Goal: Check status: Check status

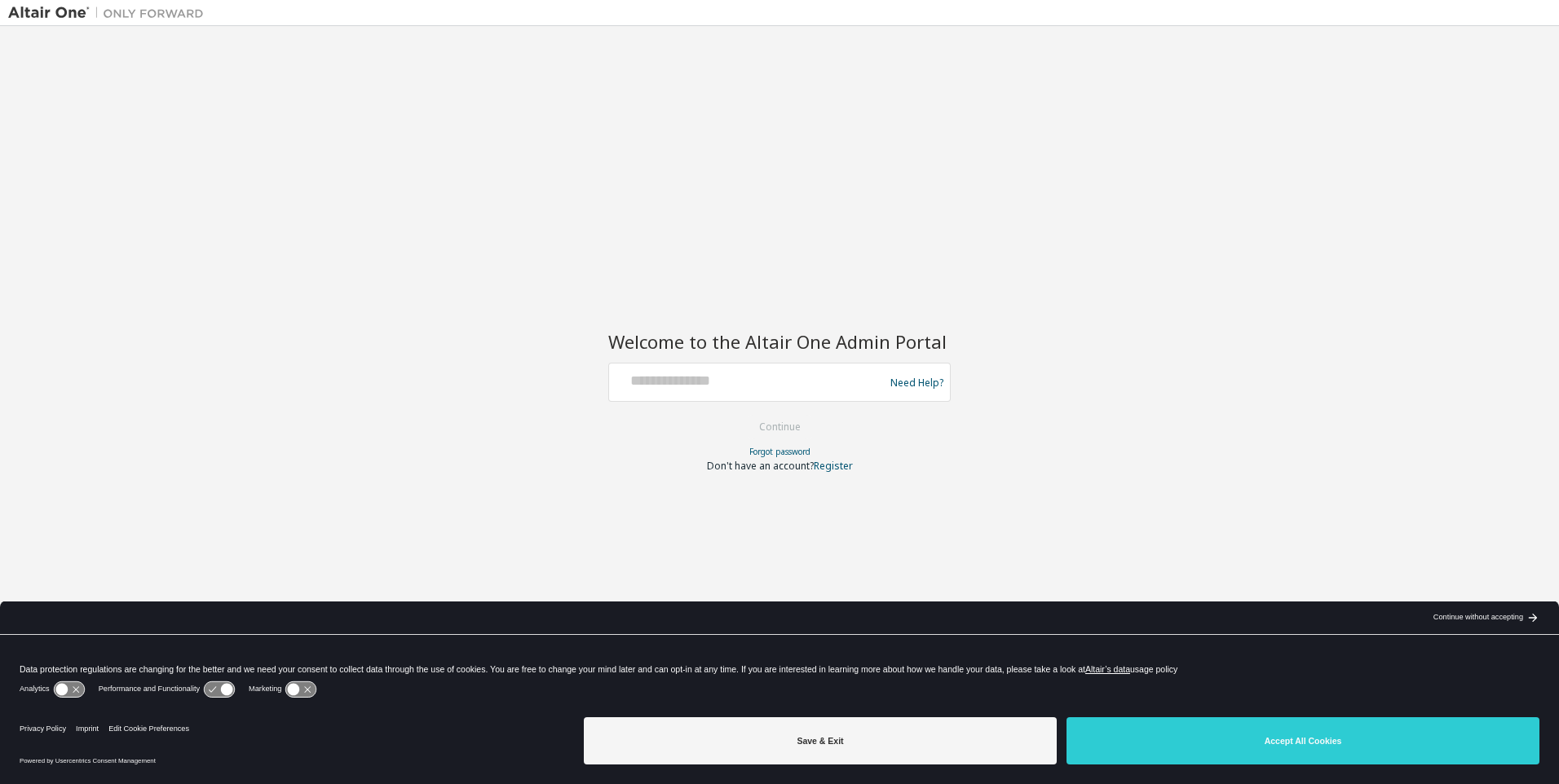
click at [681, 389] on div at bounding box center [749, 382] width 266 height 31
click at [710, 383] on input "text" at bounding box center [749, 378] width 266 height 23
type input "**********"
click at [790, 423] on button "Continue" at bounding box center [780, 426] width 76 height 24
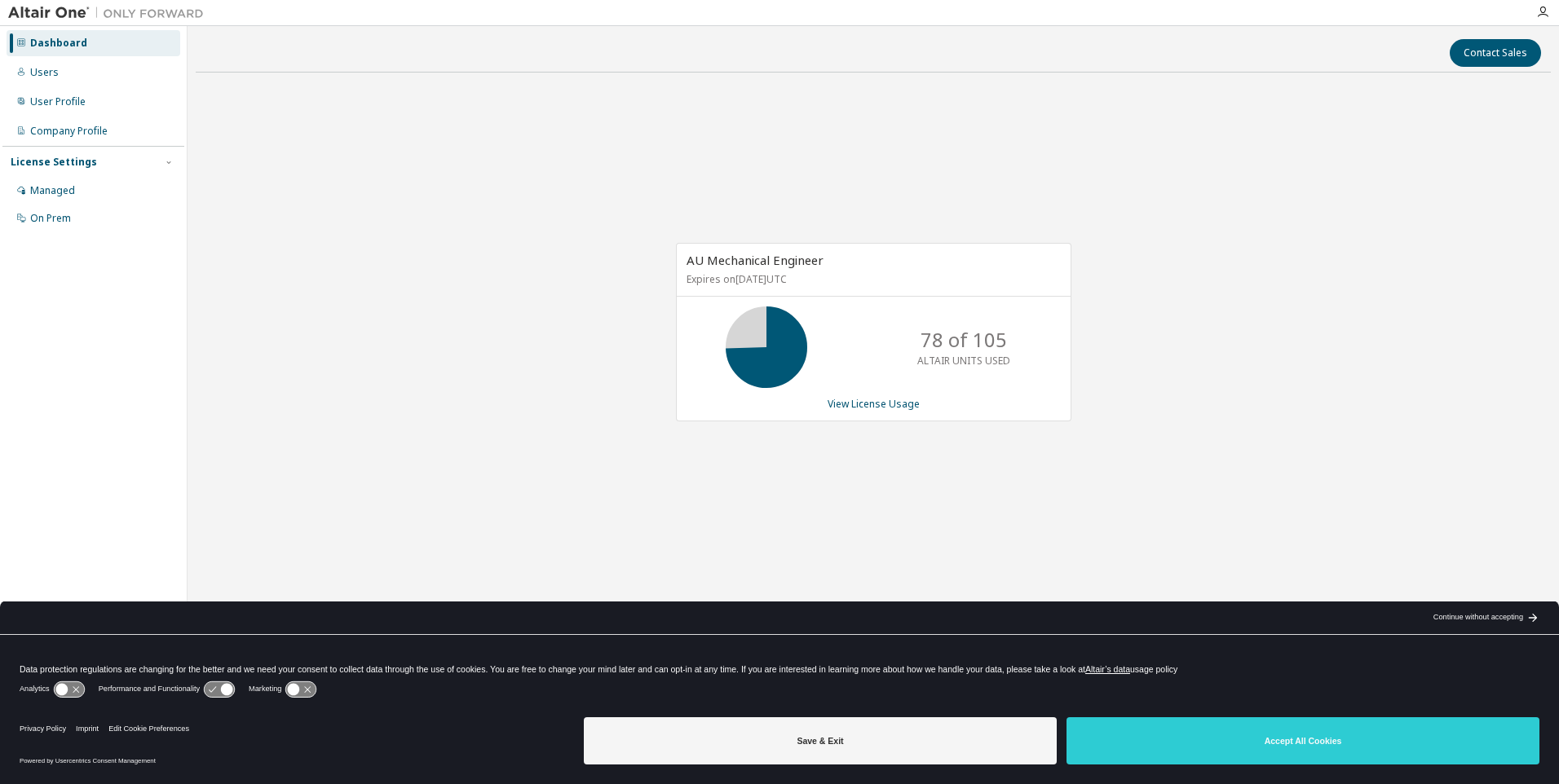
click at [368, 465] on div "AU Mechanical Engineer Expires on June 1, 2026 UTC 78 of 105 ALTAIR UNITS USED …" at bounding box center [872, 340] width 1355 height 509
click at [697, 494] on div "AU Mechanical Engineer Expires on June 1, 2026 UTC 78 of 105 ALTAIR UNITS USED …" at bounding box center [872, 340] width 1355 height 509
click at [486, 461] on div "AU Mechanical Engineer Expires on June 1, 2026 UTC 78 of 105 ALTAIR UNITS USED …" at bounding box center [872, 340] width 1355 height 509
click at [872, 405] on link "View License Usage" at bounding box center [872, 404] width 92 height 14
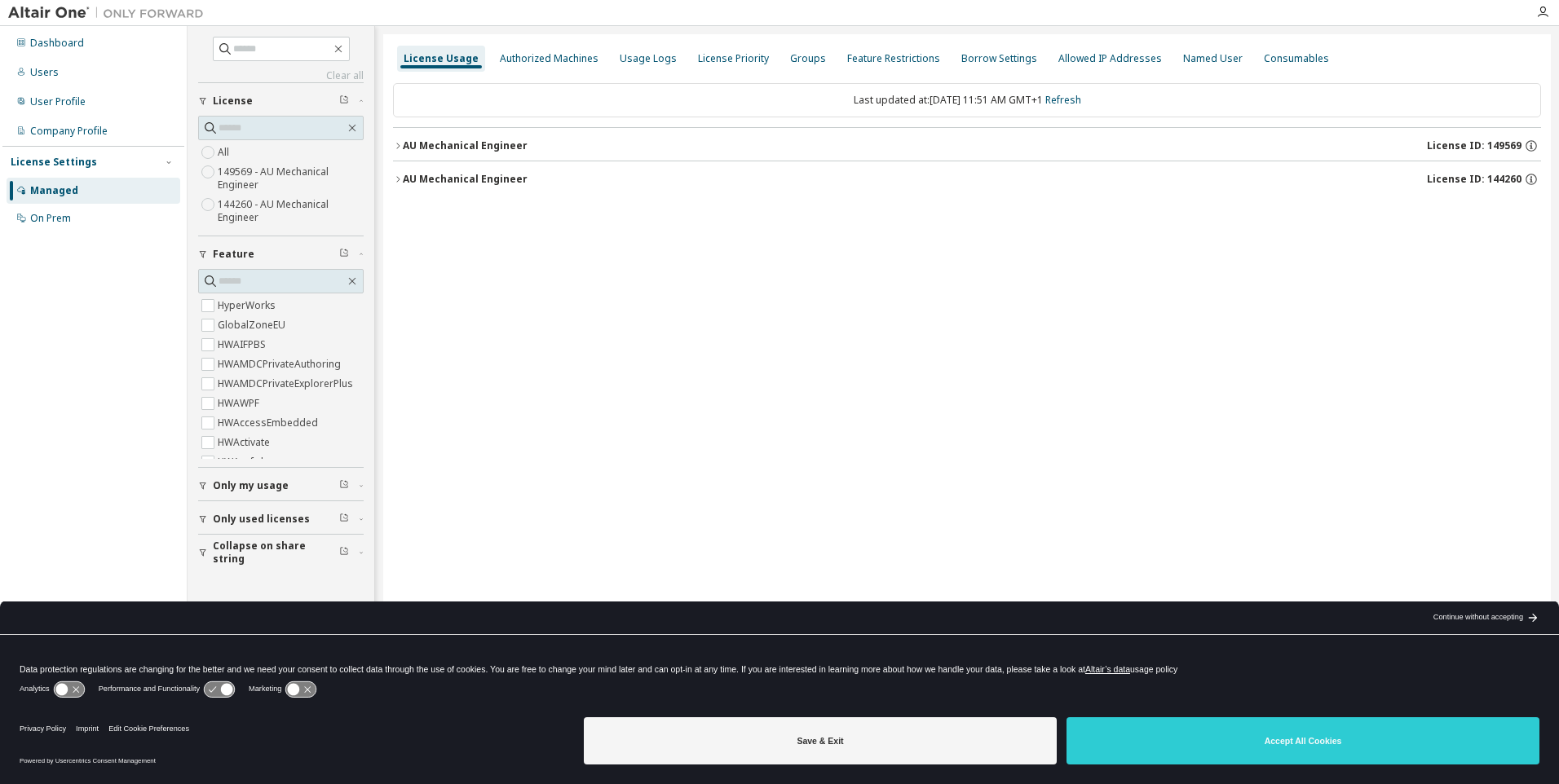
click at [468, 156] on button "AU Mechanical Engineer License ID: 149569" at bounding box center [966, 145] width 1147 height 36
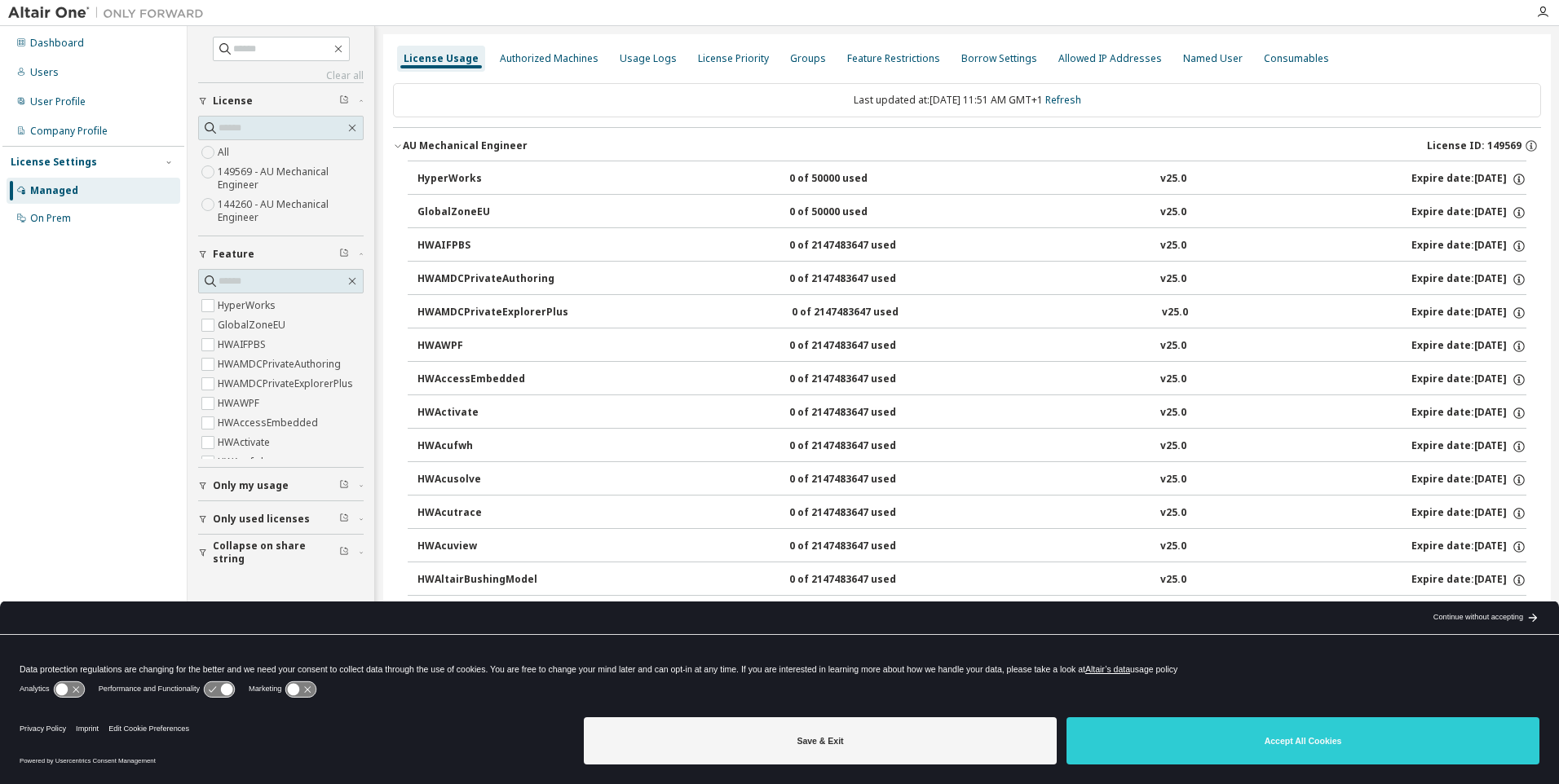
drag, startPoint x: 468, startPoint y: 156, endPoint x: 467, endPoint y: 183, distance: 27.0
click at [468, 156] on button "AU Mechanical Engineer License ID: 149569" at bounding box center [966, 145] width 1147 height 36
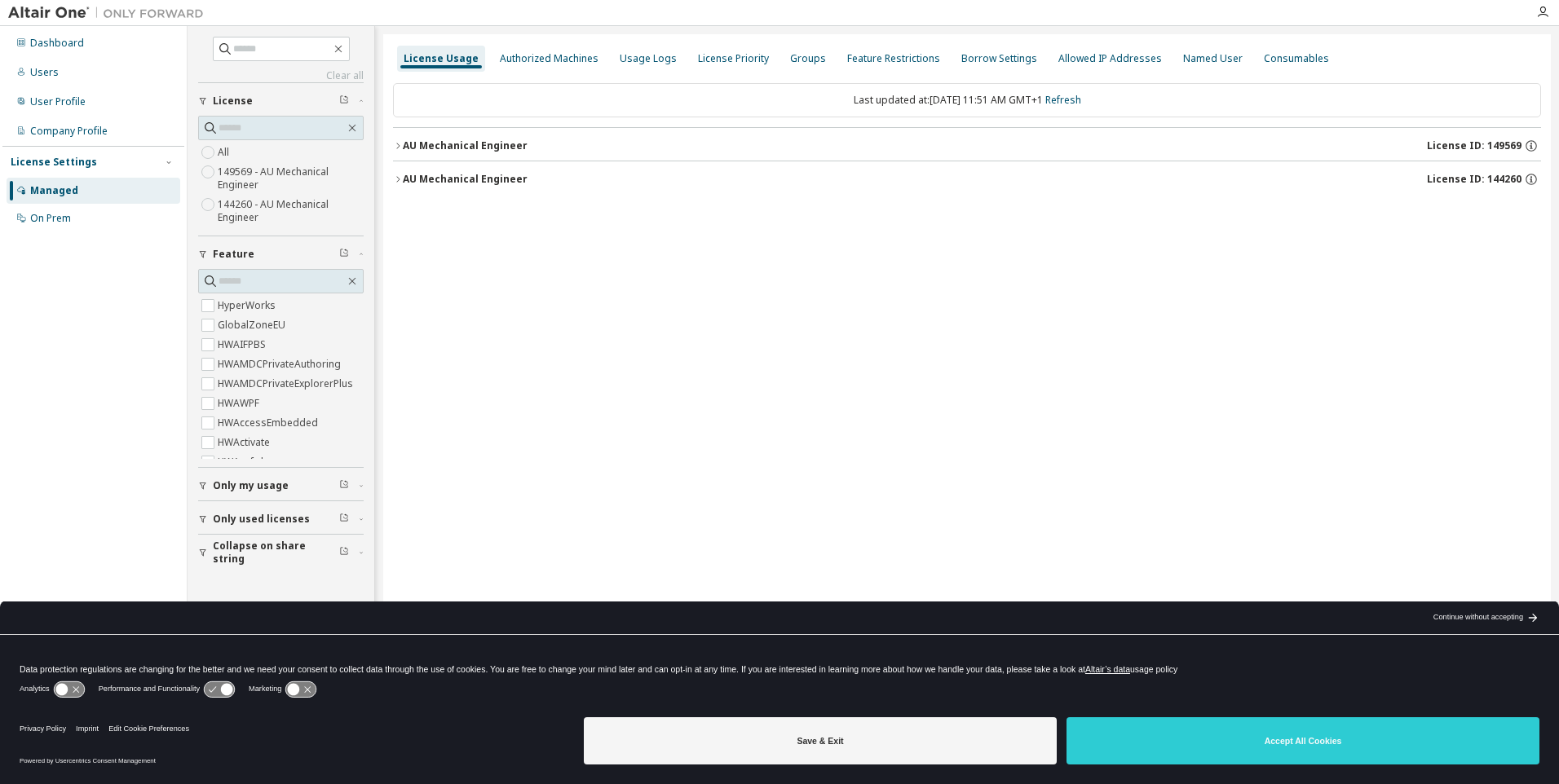
click at [467, 186] on div "AU Mechanical Engineer License ID: 144260" at bounding box center [971, 179] width 1138 height 15
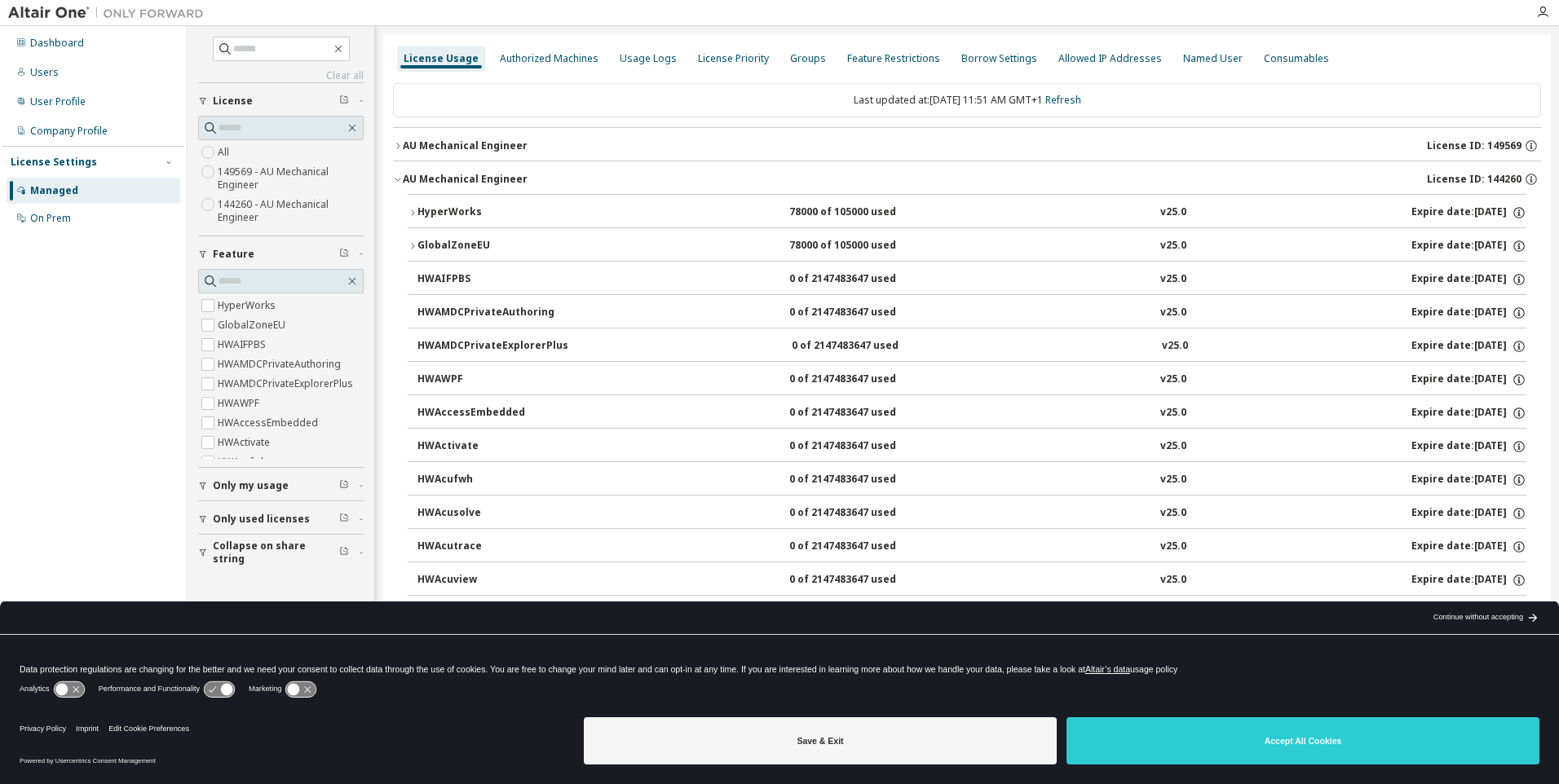
click at [461, 207] on div "HyperWorks" at bounding box center [491, 212] width 147 height 15
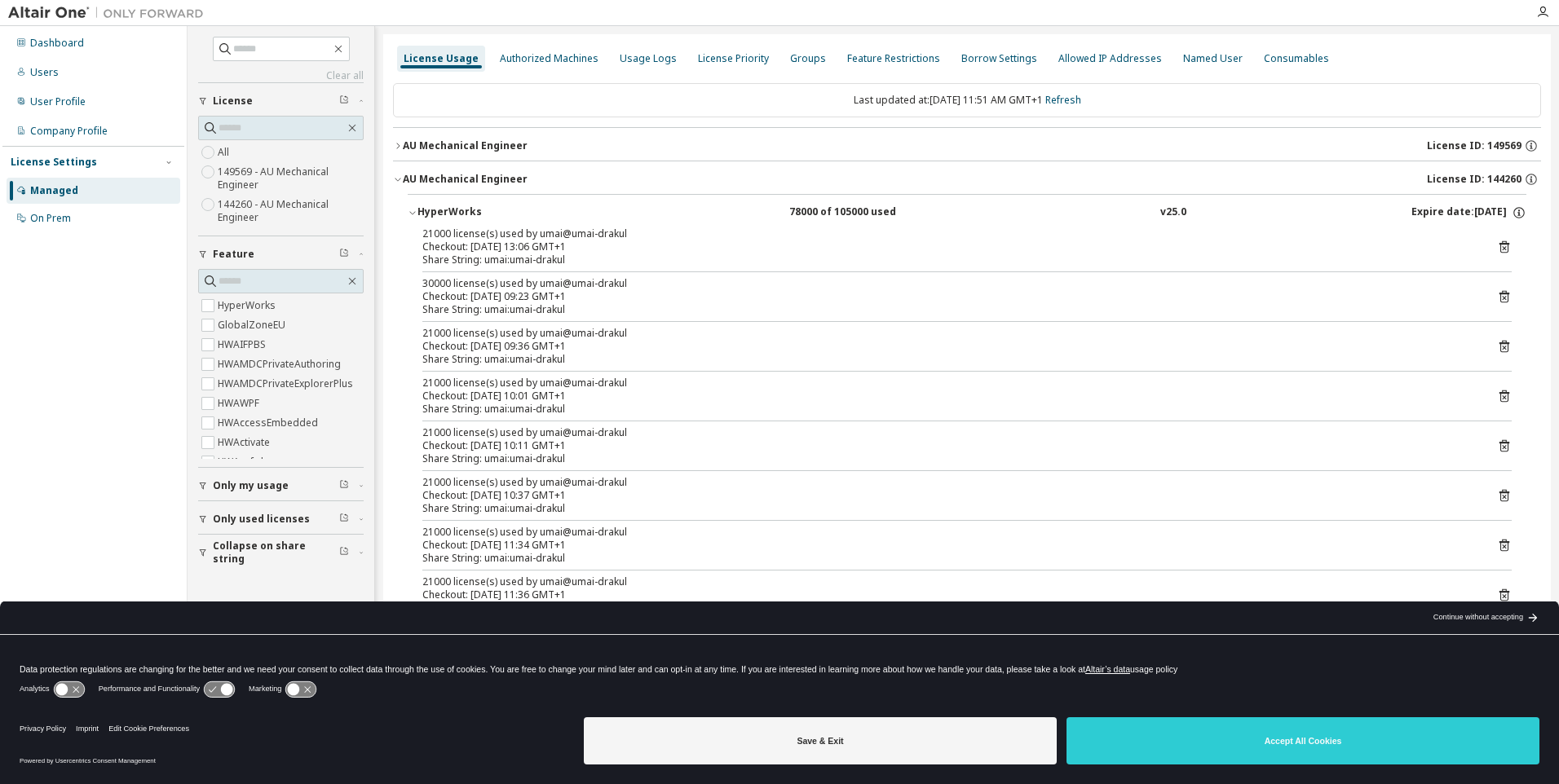
click at [443, 185] on div "AU Mechanical Engineer" at bounding box center [465, 178] width 125 height 13
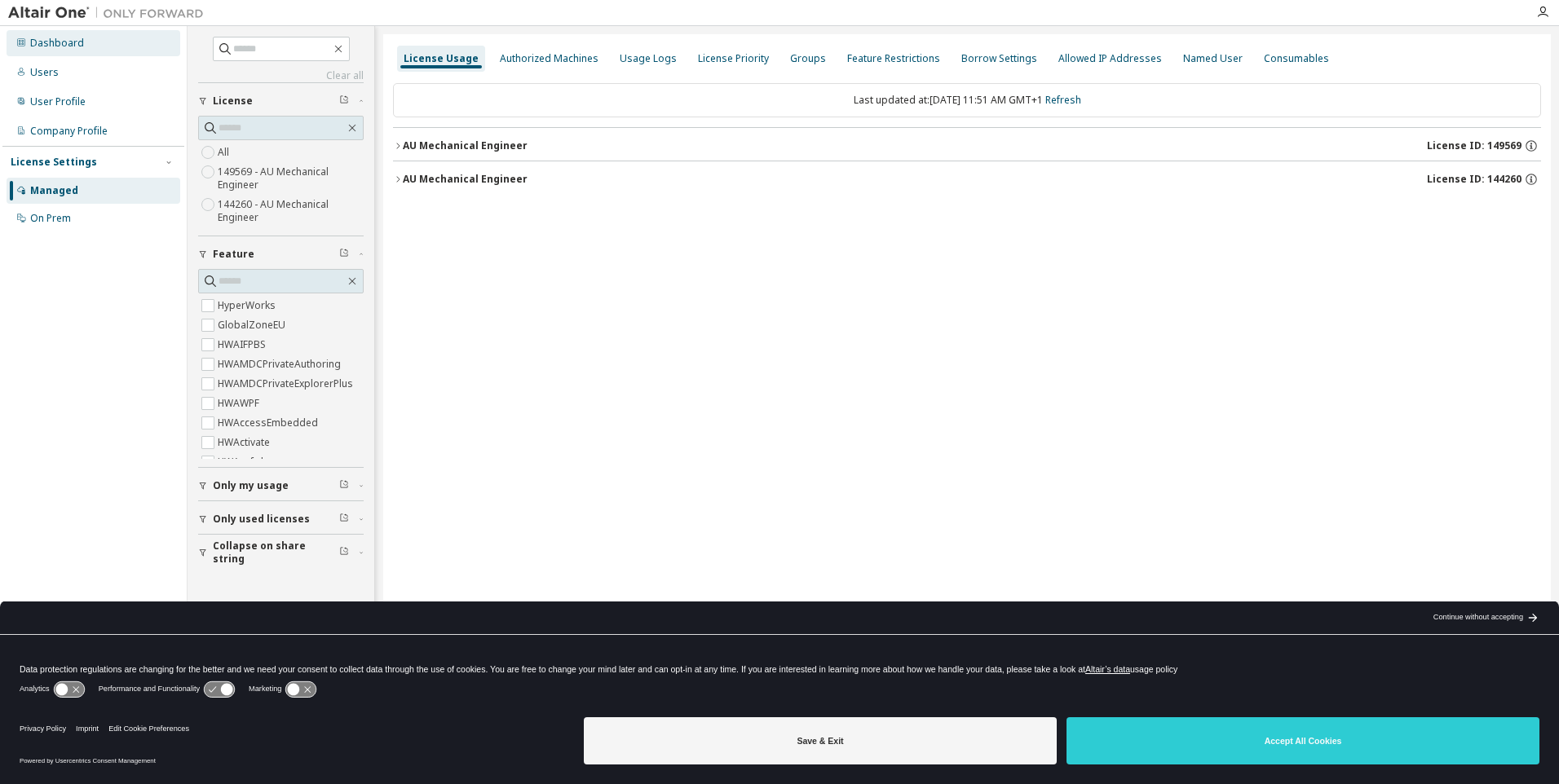
click at [73, 50] on div "Dashboard" at bounding box center [93, 43] width 173 height 26
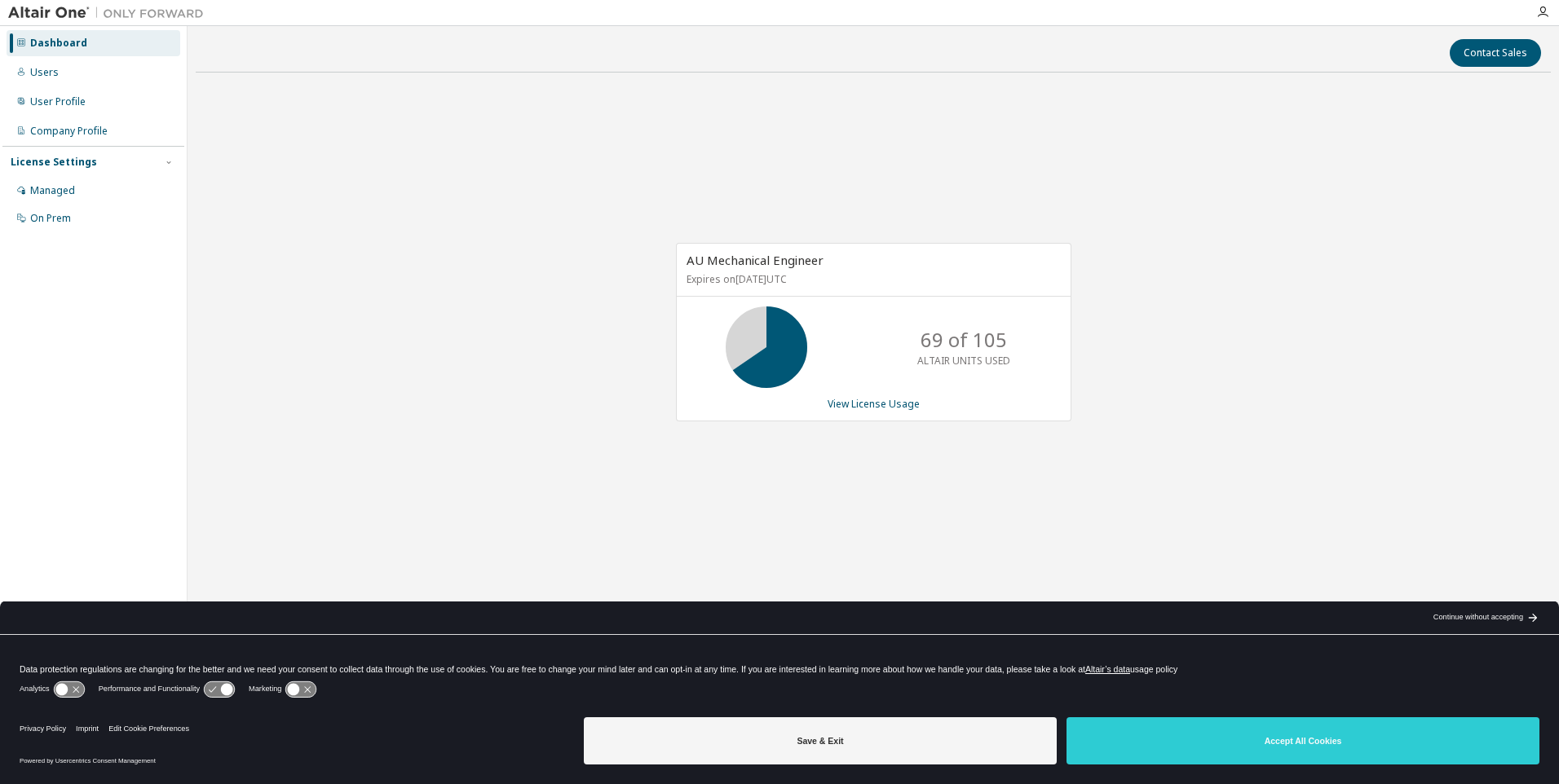
click at [591, 313] on div "AU Mechanical Engineer Expires on June 1, 2026 UTC 69 of 105 ALTAIR UNITS USED …" at bounding box center [872, 340] width 1355 height 509
click at [876, 403] on link "View License Usage" at bounding box center [872, 404] width 92 height 14
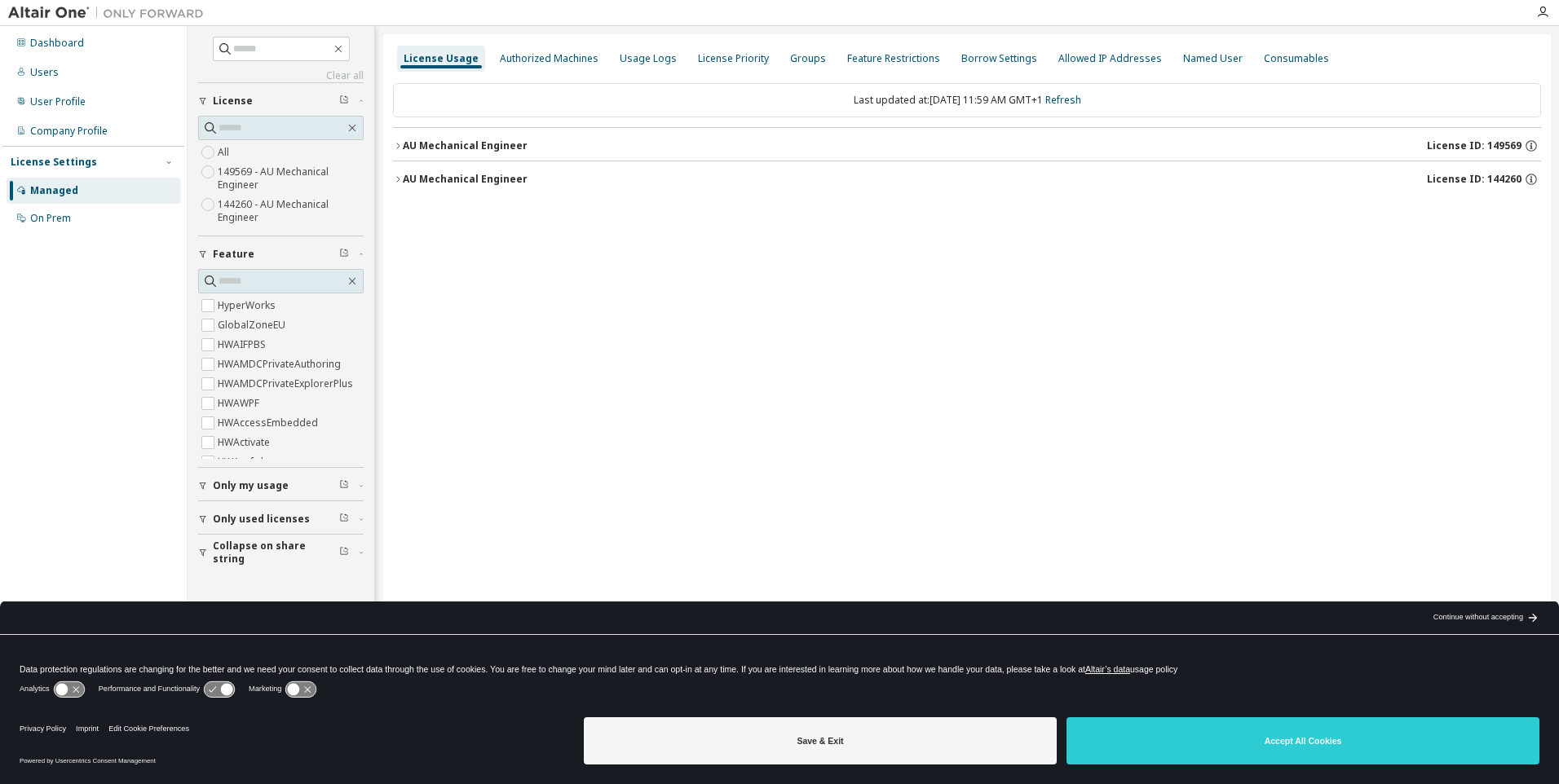
click at [481, 151] on div "AU Mechanical Engineer" at bounding box center [465, 145] width 125 height 13
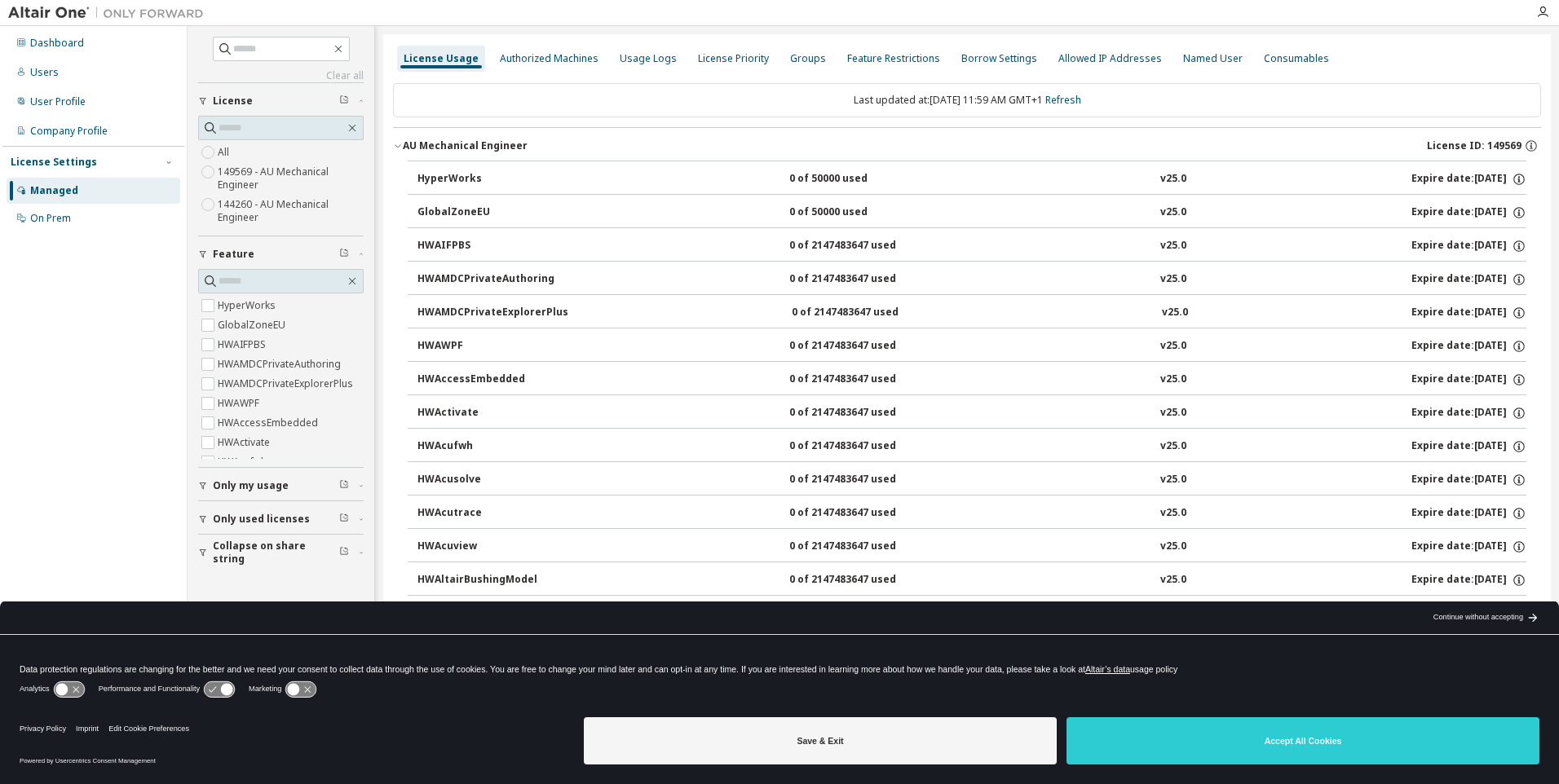
click at [481, 151] on div "AU Mechanical Engineer" at bounding box center [465, 145] width 125 height 13
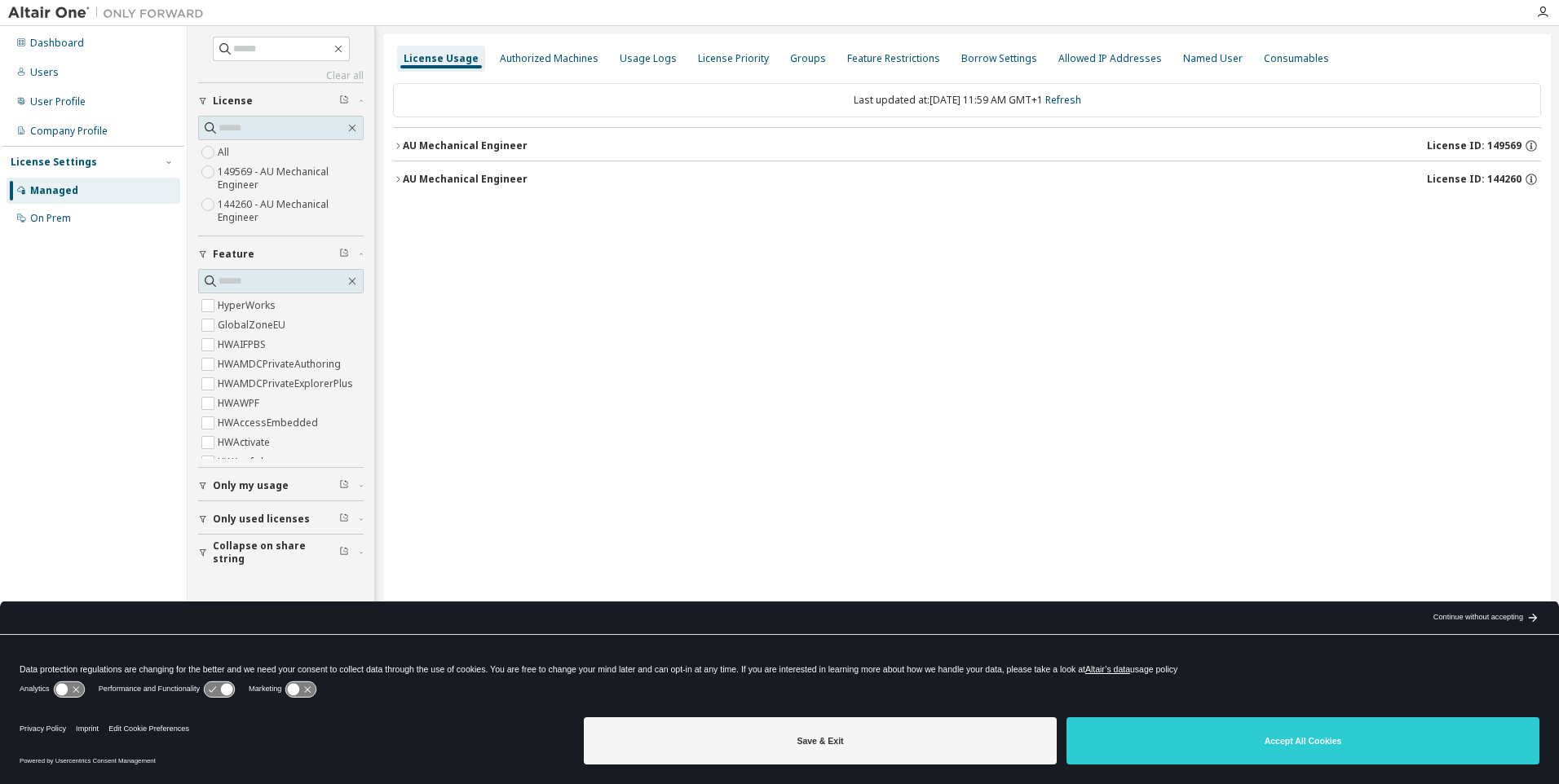
click at [486, 171] on button "AU Mechanical Engineer License ID: 144260" at bounding box center [966, 179] width 1147 height 36
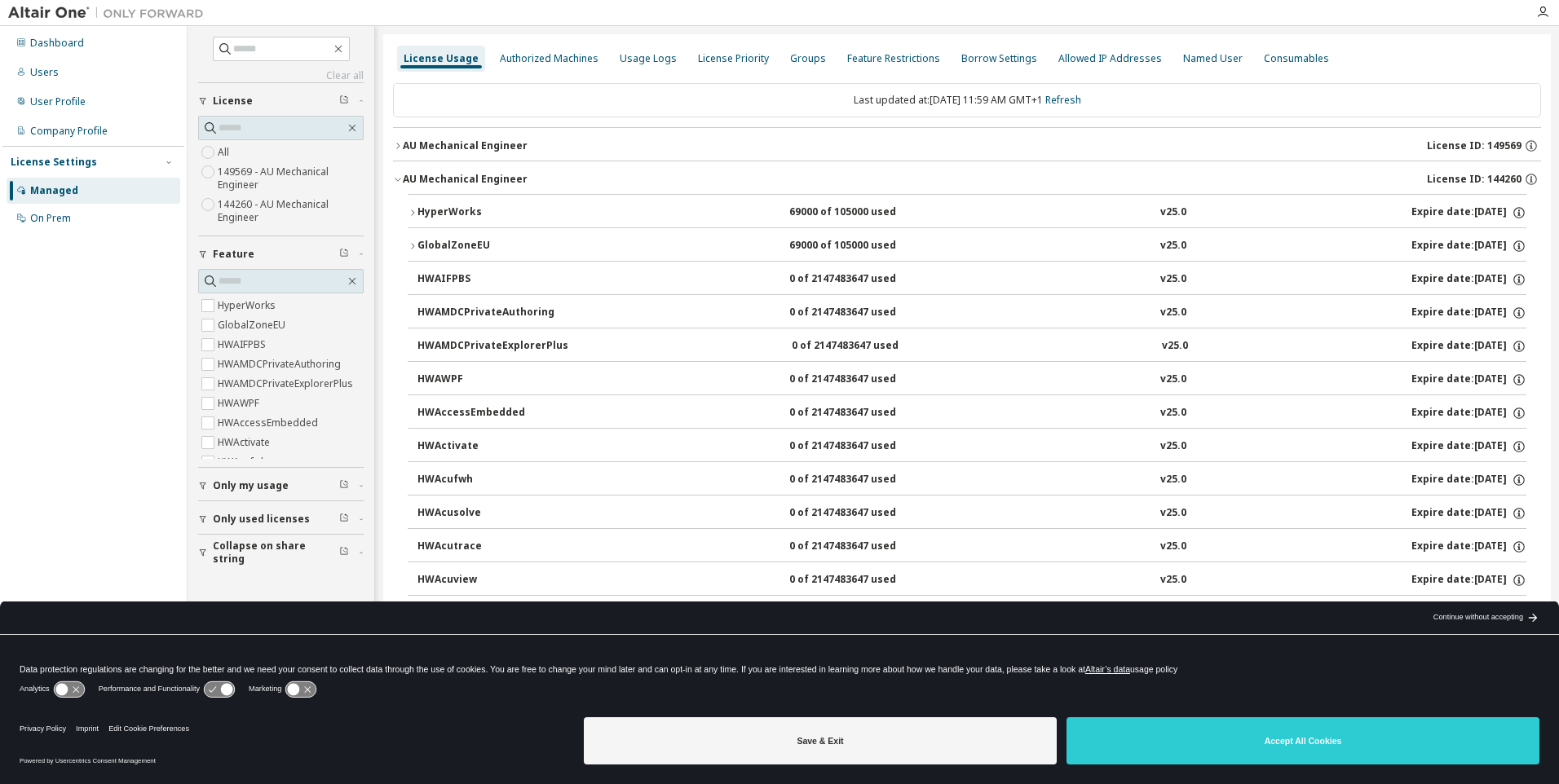
click at [456, 207] on div "HyperWorks" at bounding box center [491, 212] width 147 height 15
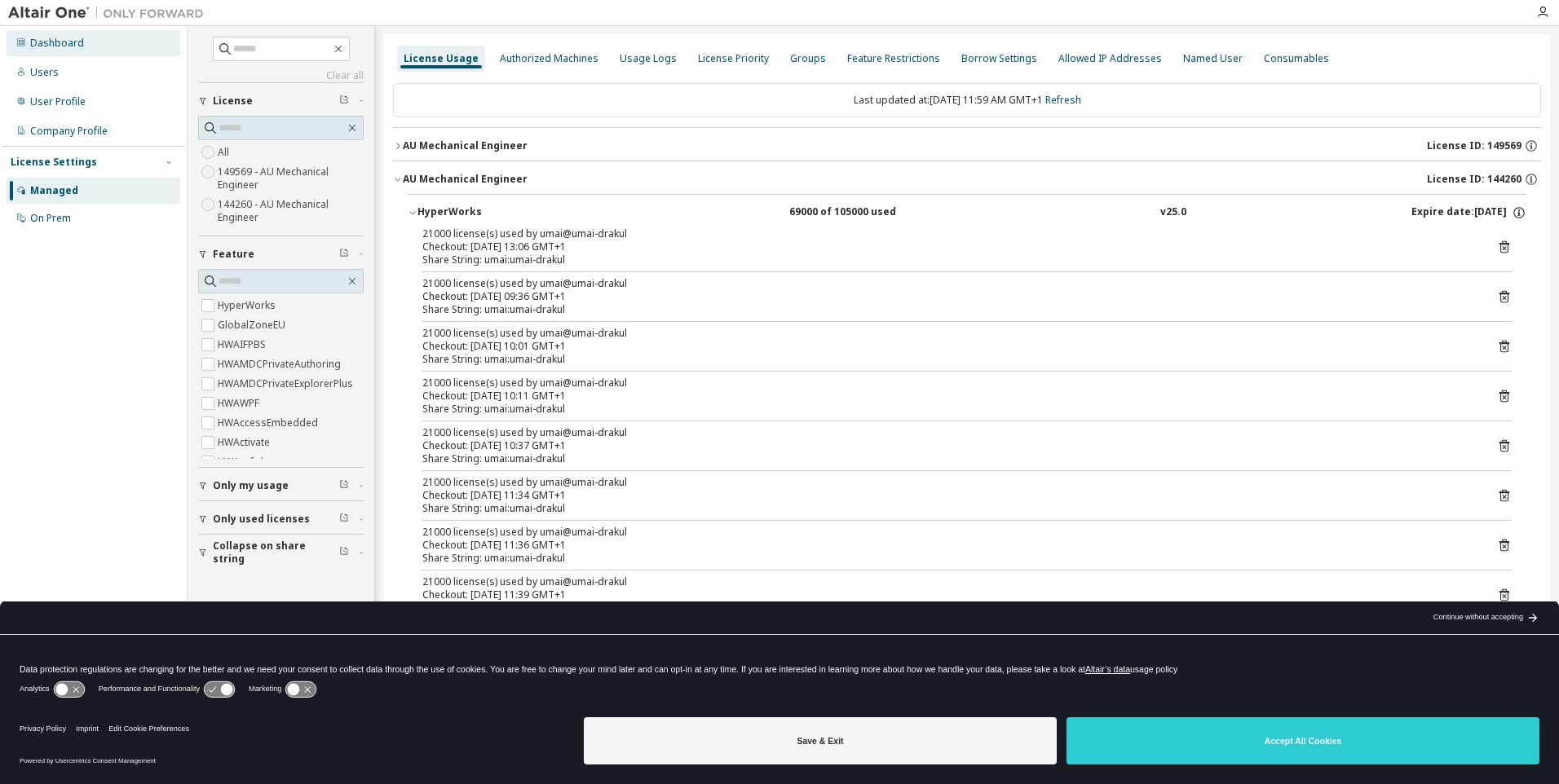
click at [47, 53] on div "Dashboard" at bounding box center [93, 43] width 173 height 26
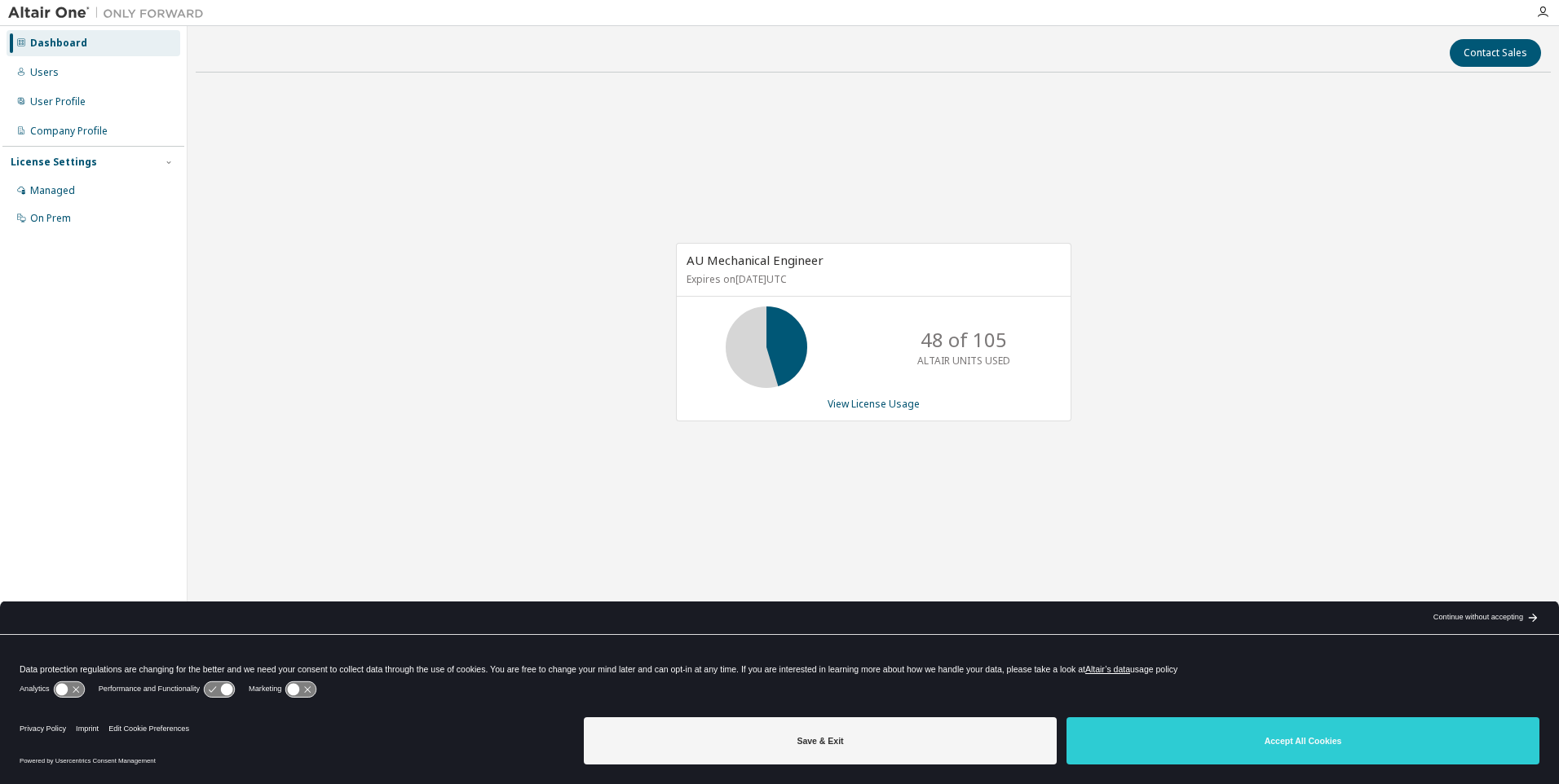
click at [703, 515] on div "AU Mechanical Engineer Expires on June 1, 2026 UTC 48 of 105 ALTAIR UNITS USED …" at bounding box center [872, 340] width 1355 height 509
click at [882, 405] on link "View License Usage" at bounding box center [872, 404] width 92 height 14
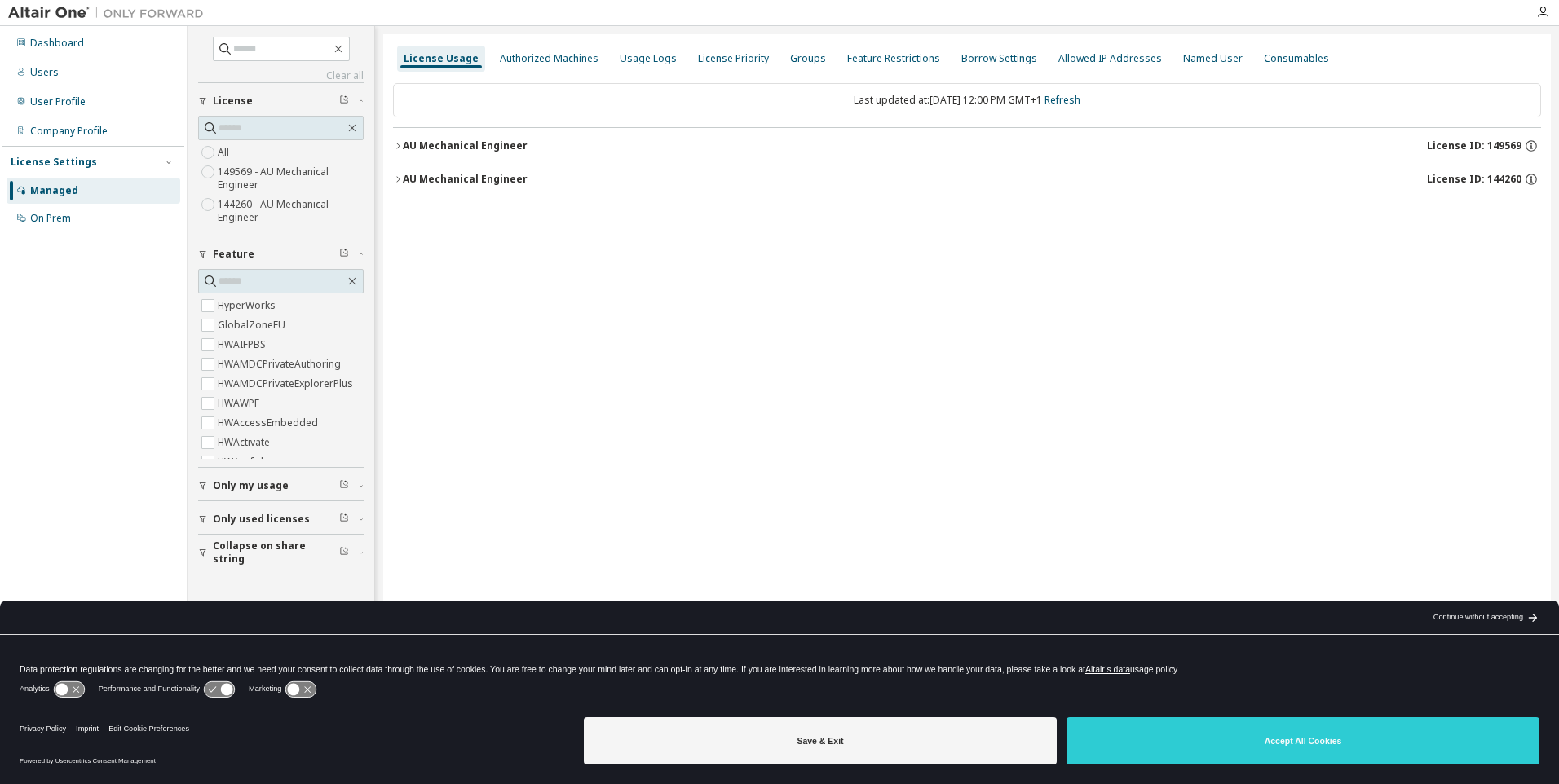
click at [497, 149] on div "AU Mechanical Engineer" at bounding box center [465, 145] width 125 height 13
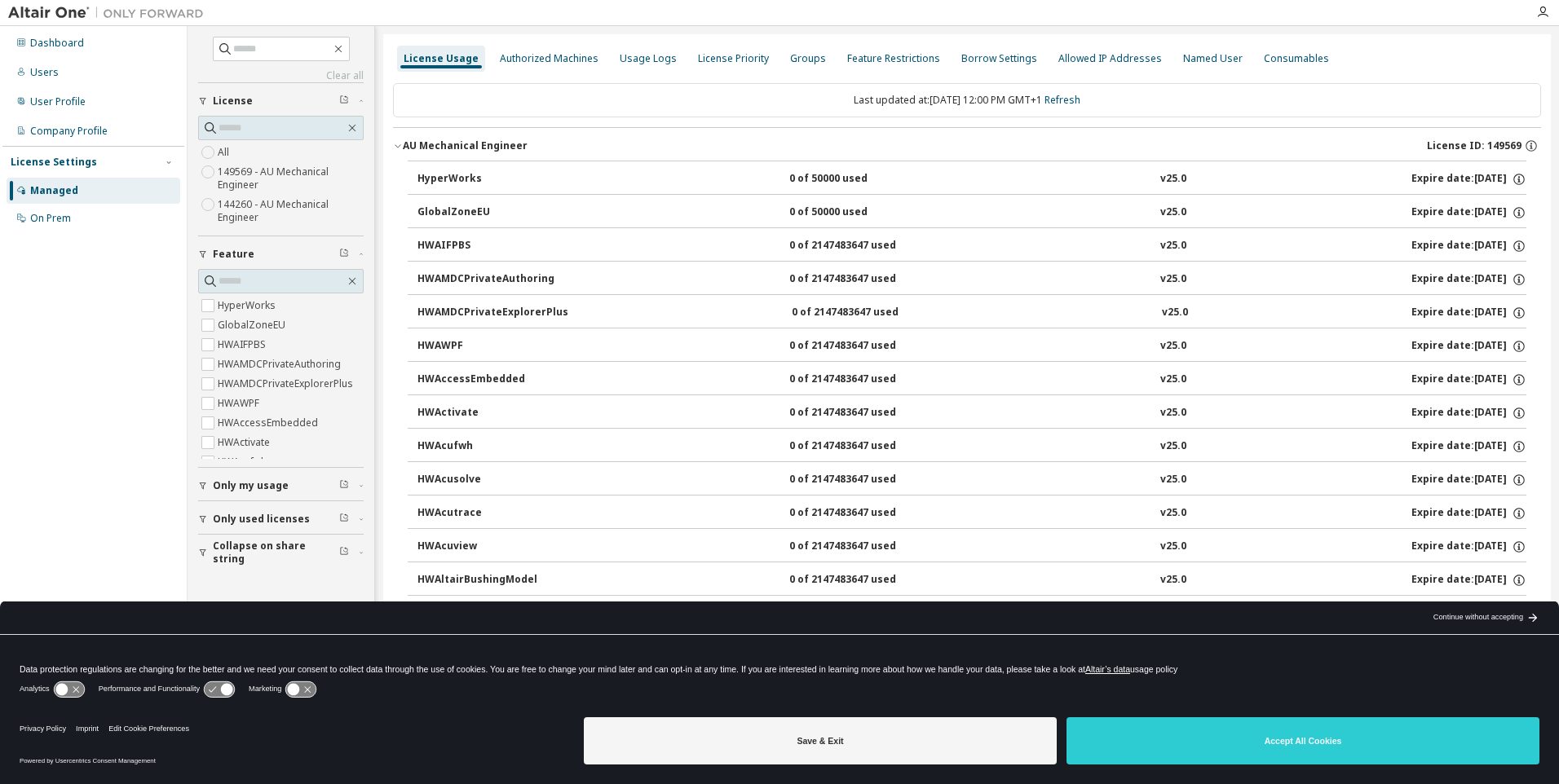
drag, startPoint x: 502, startPoint y: 143, endPoint x: 489, endPoint y: 162, distance: 23.0
click at [502, 143] on div "AU Mechanical Engineer" at bounding box center [465, 145] width 125 height 13
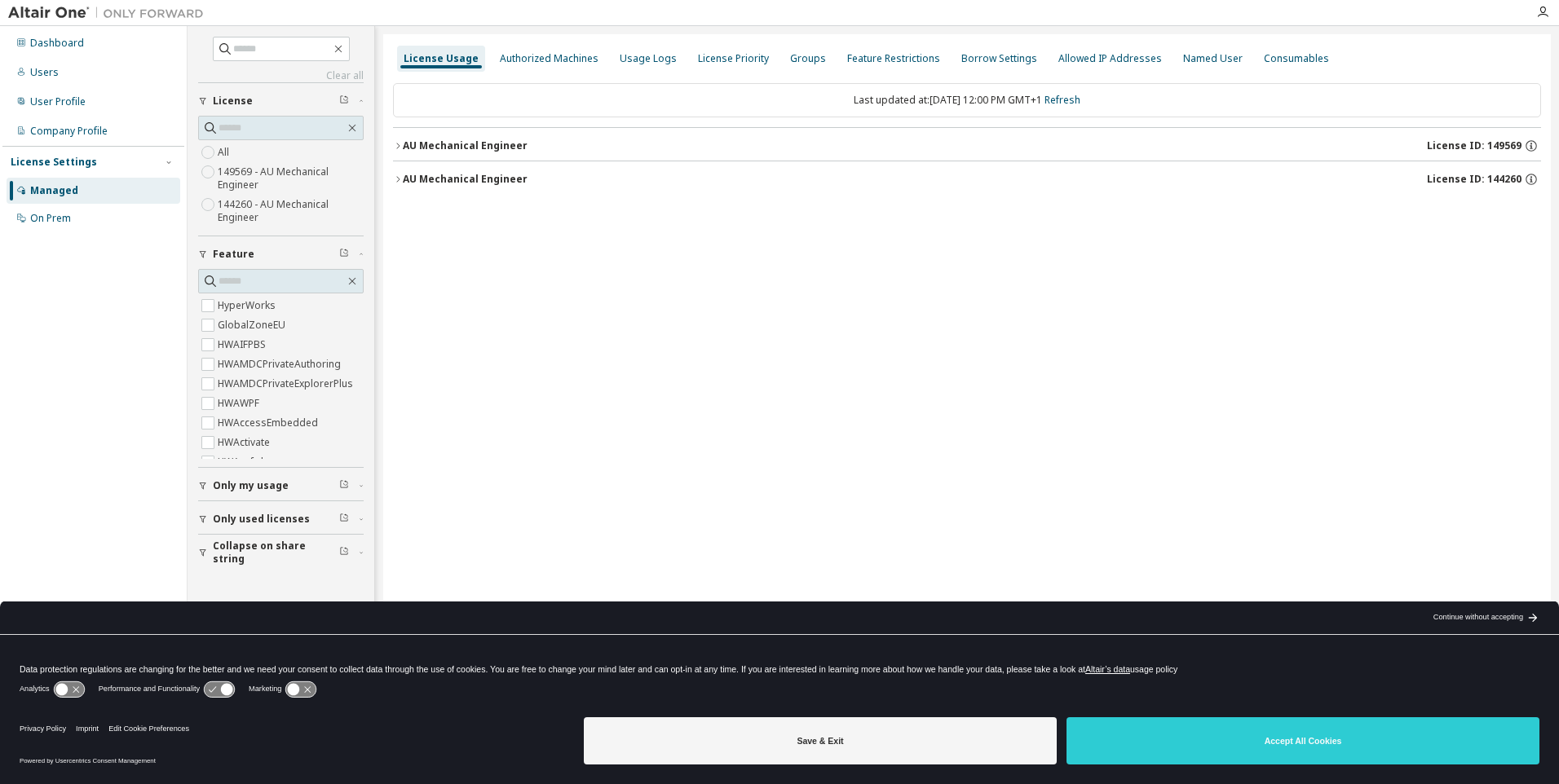
click at [482, 174] on div "AU Mechanical Engineer" at bounding box center [465, 178] width 125 height 13
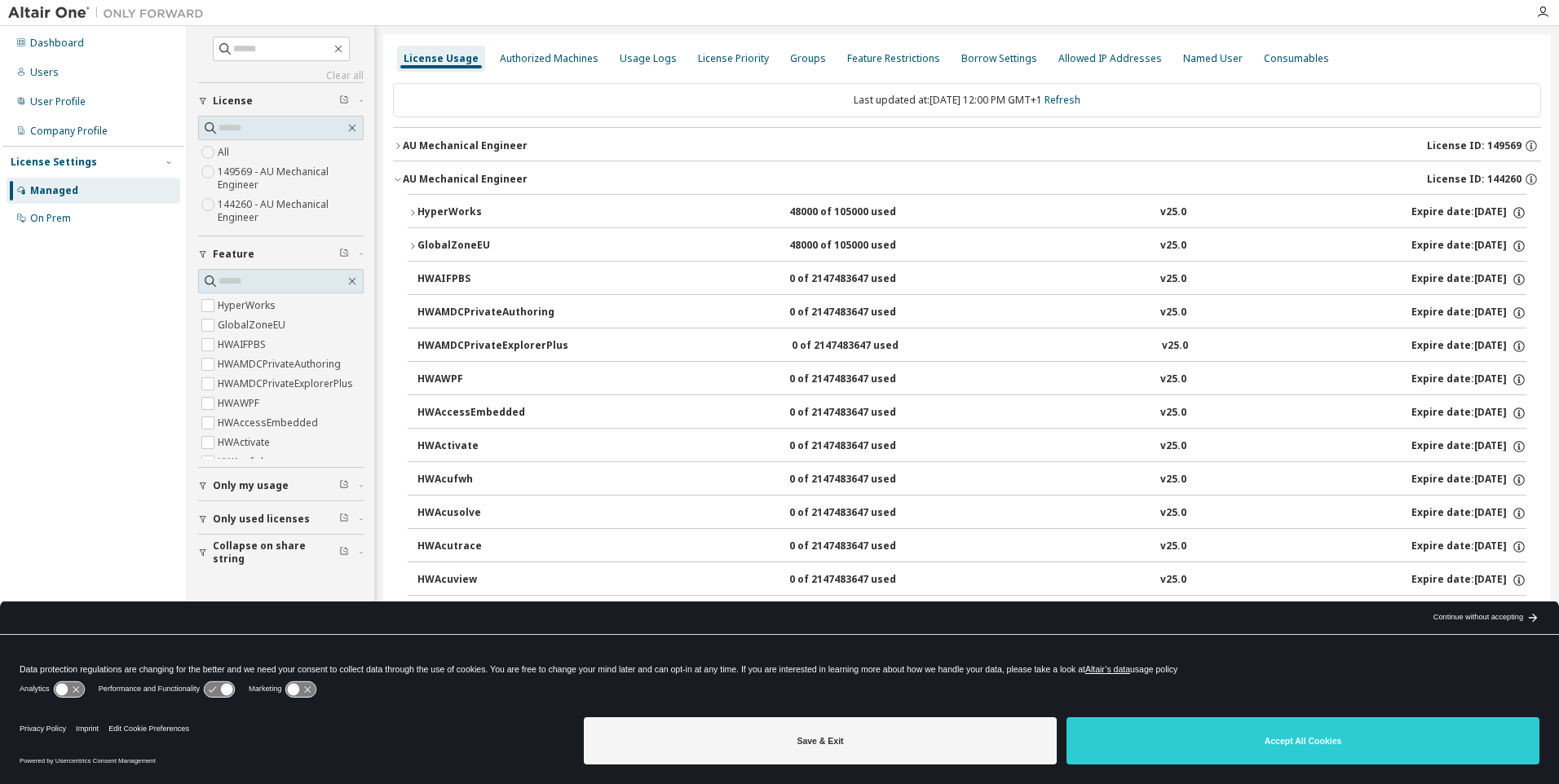
click at [593, 220] on button "HyperWorks 48000 of 105000 used v25.0 Expire date: [DATE]" at bounding box center [966, 212] width 1118 height 36
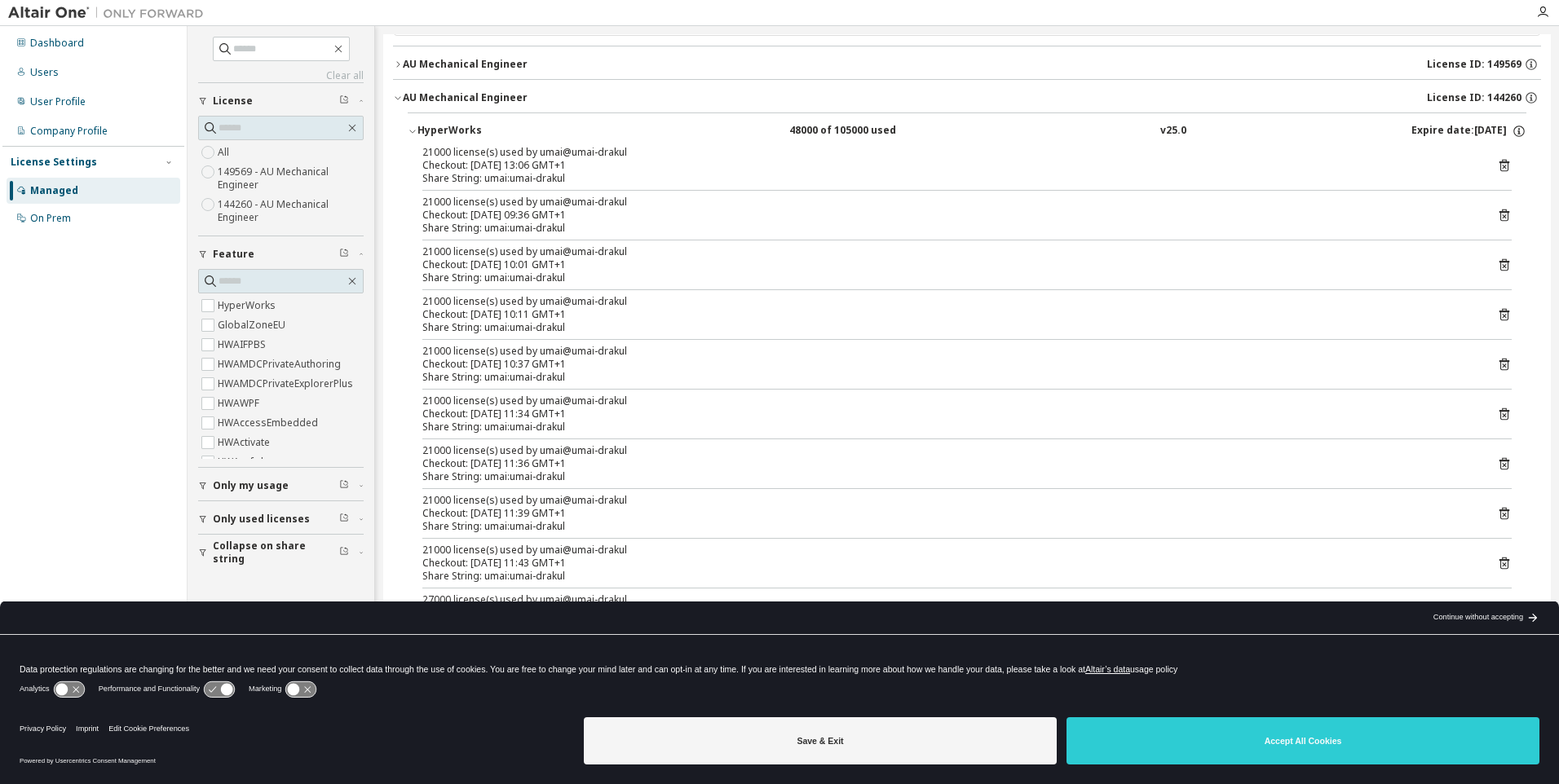
scroll to position [163, 0]
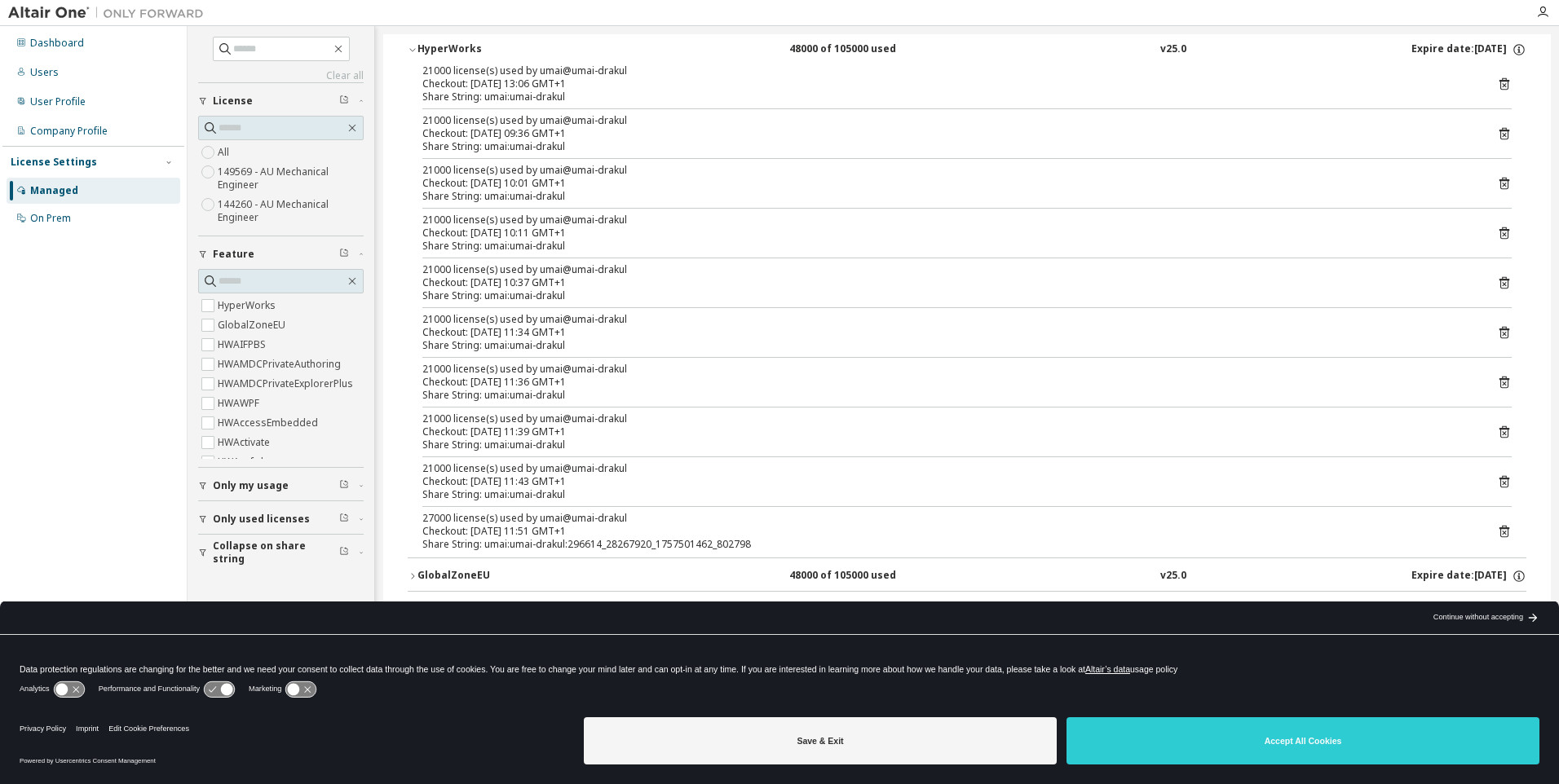
click at [567, 492] on div "Share String: umai:umai-drakul" at bounding box center [947, 494] width 1050 height 13
click at [563, 437] on div "Checkout: [DATE] 11:39 GMT+1" at bounding box center [947, 431] width 1050 height 13
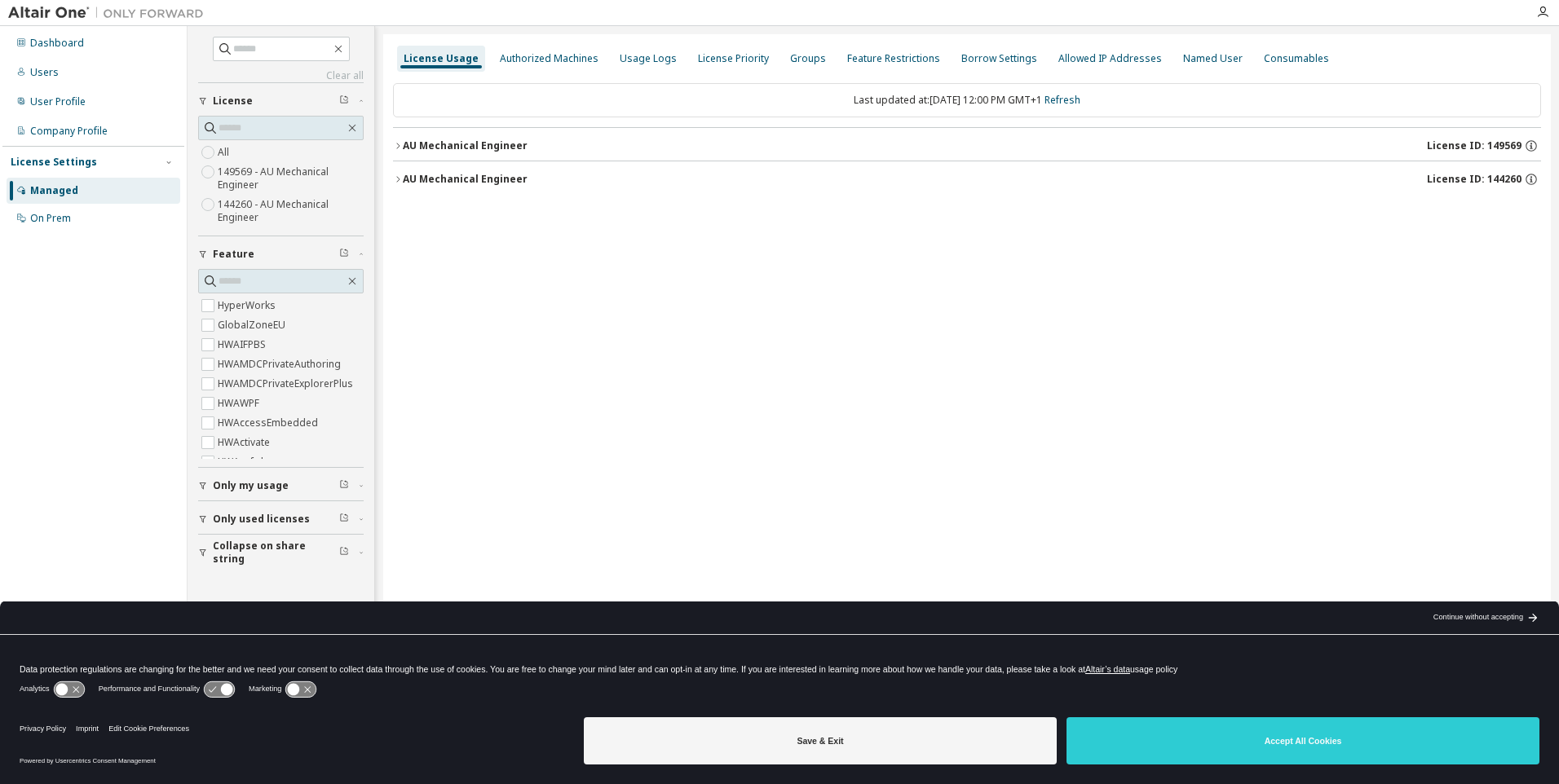
click at [451, 152] on div "AU Mechanical Engineer License ID: 149569" at bounding box center [971, 145] width 1138 height 15
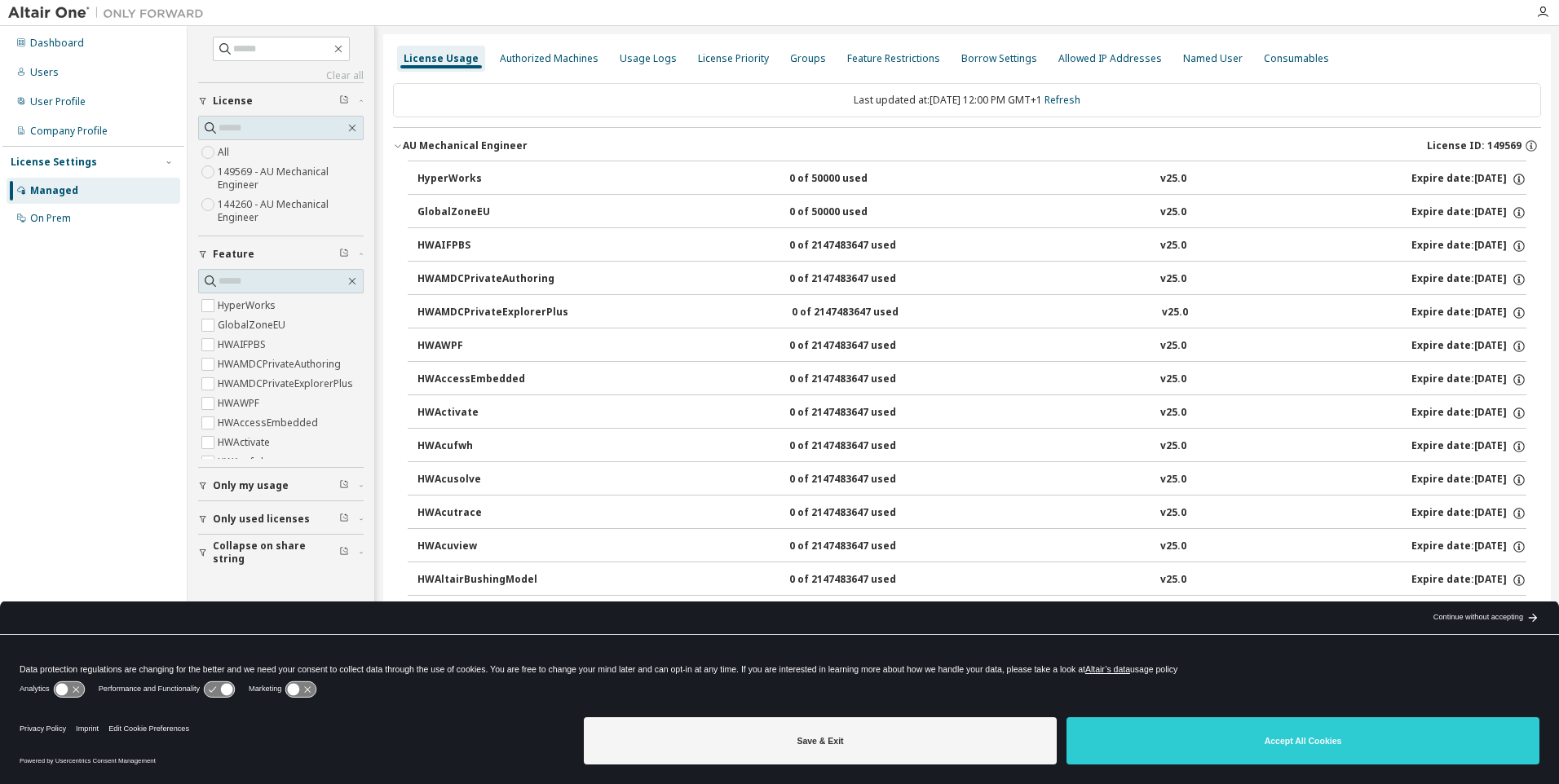
click at [445, 141] on div "AU Mechanical Engineer" at bounding box center [465, 145] width 125 height 13
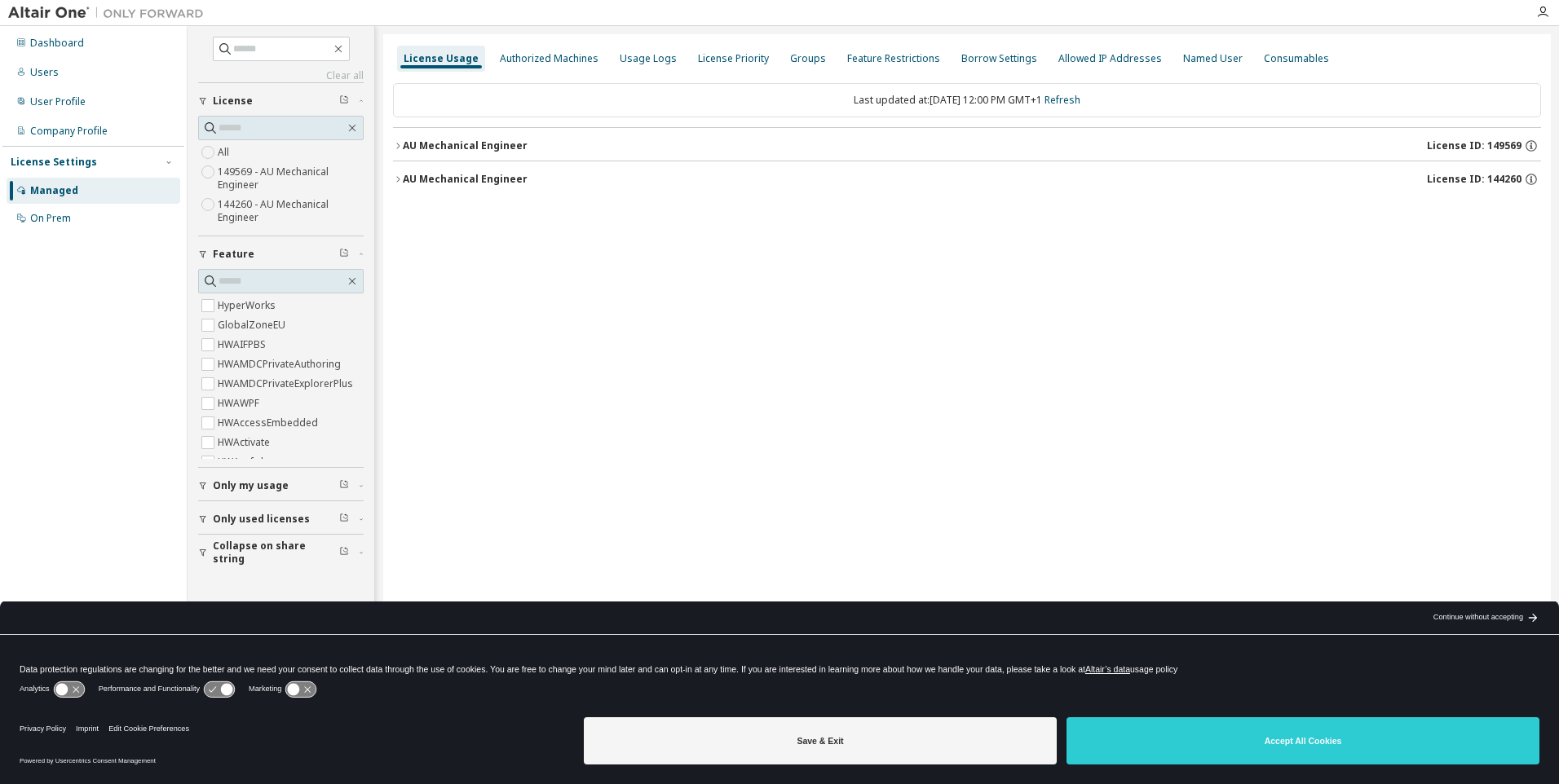
click at [472, 183] on div "AU Mechanical Engineer" at bounding box center [465, 178] width 125 height 13
click at [497, 185] on div "AU Mechanical Engineer" at bounding box center [465, 178] width 125 height 13
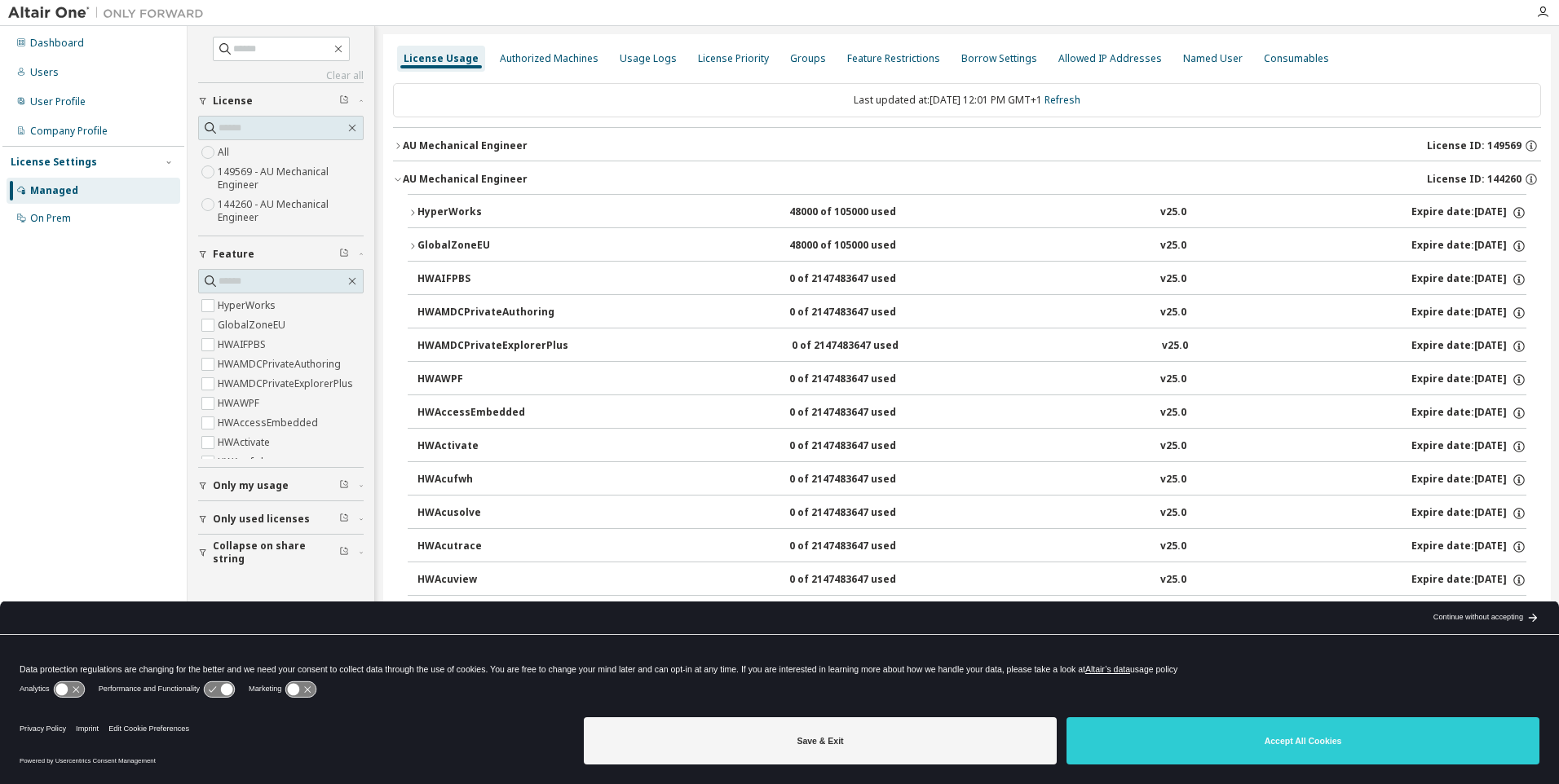
click at [448, 210] on div "HyperWorks" at bounding box center [491, 212] width 147 height 15
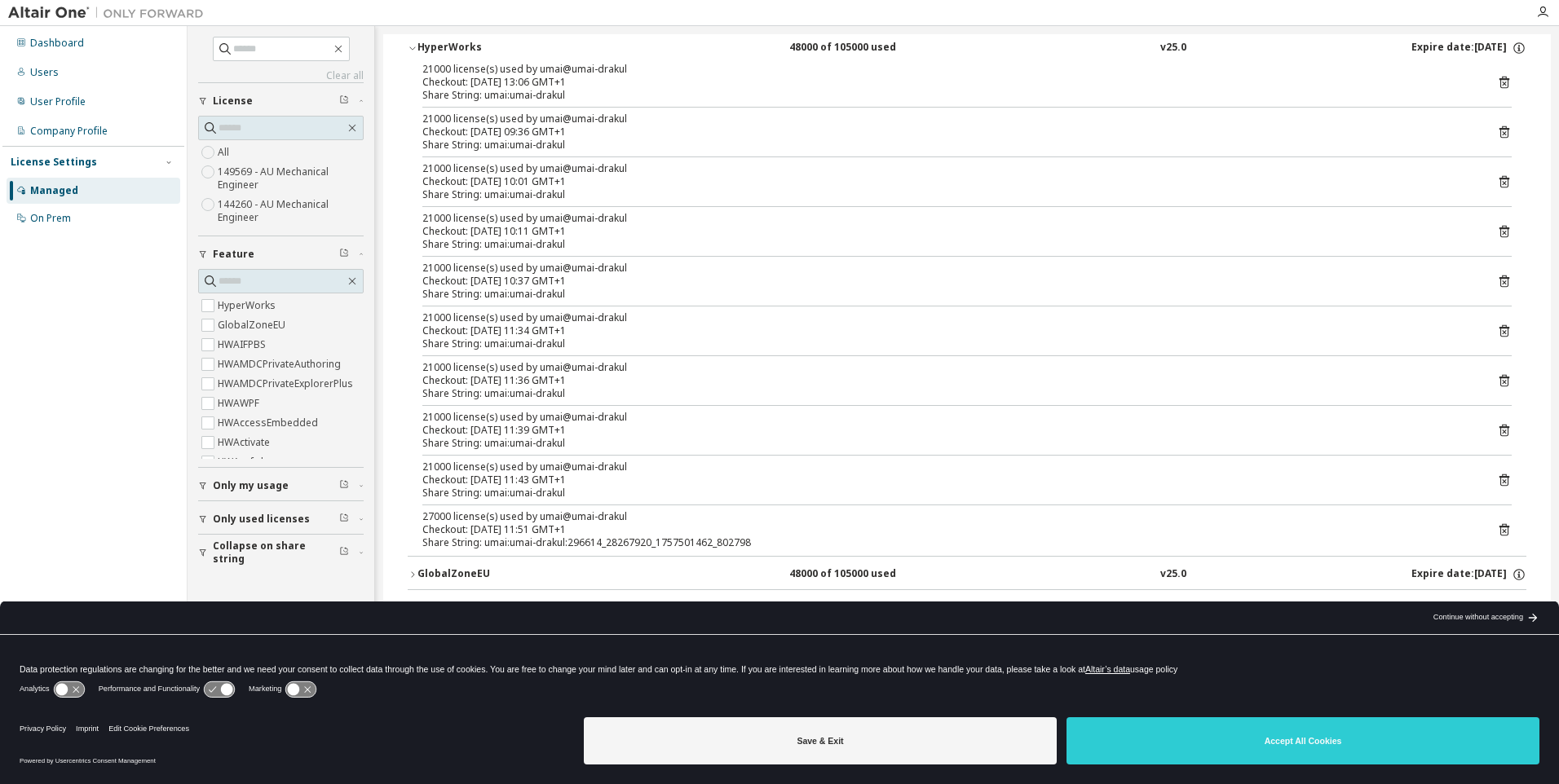
scroll to position [163, 0]
click at [605, 104] on div "21000 license(s) used by umai@umai-drakul Checkout: [DATE] 13:06 GMT+1 Share St…" at bounding box center [966, 311] width 1118 height 493
click at [578, 134] on div "Checkout: 2025-09-10 09:36 GMT+1" at bounding box center [947, 133] width 1050 height 13
click at [508, 499] on div "Share String: umai:umai-drakul" at bounding box center [947, 494] width 1050 height 13
click at [557, 227] on div "Checkout: [DATE] 10:11 GMT+1" at bounding box center [947, 232] width 1050 height 13
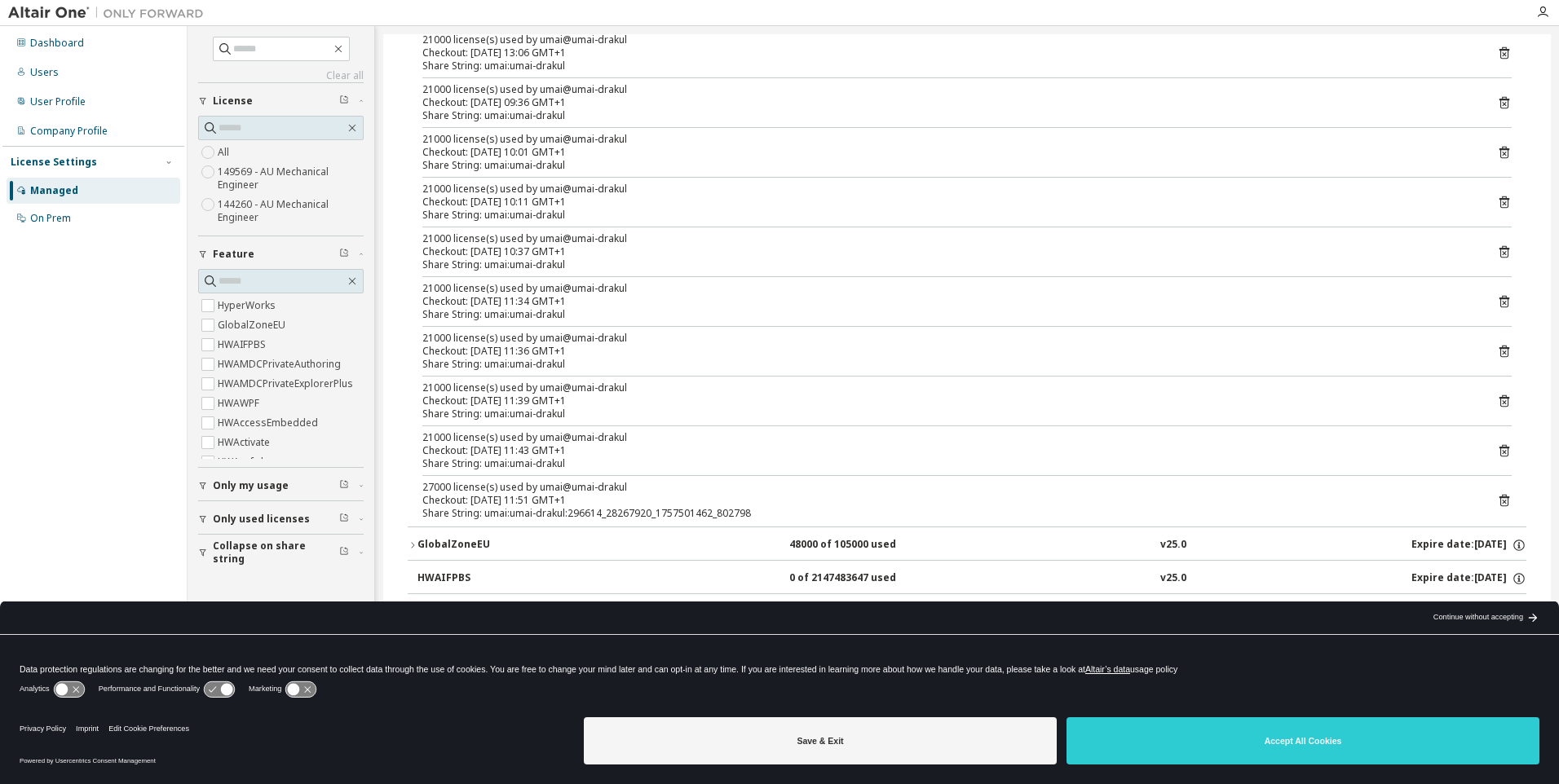
scroll to position [245, 0]
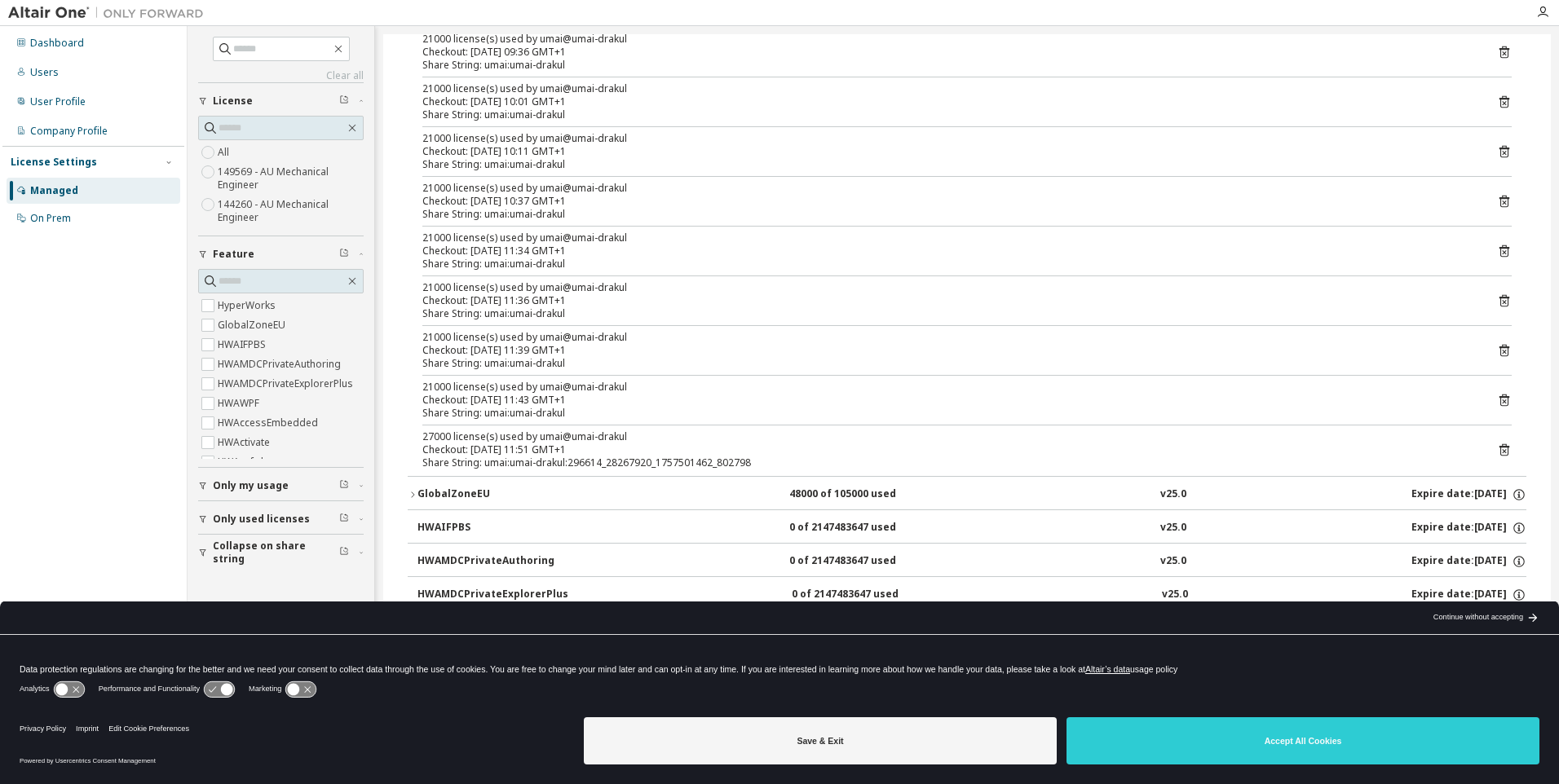
click at [52, 29] on div "Dashboard Users User Profile Company Profile License Settings Managed On Prem" at bounding box center [94, 130] width 182 height 204
click at [53, 45] on div "Dashboard" at bounding box center [57, 43] width 54 height 13
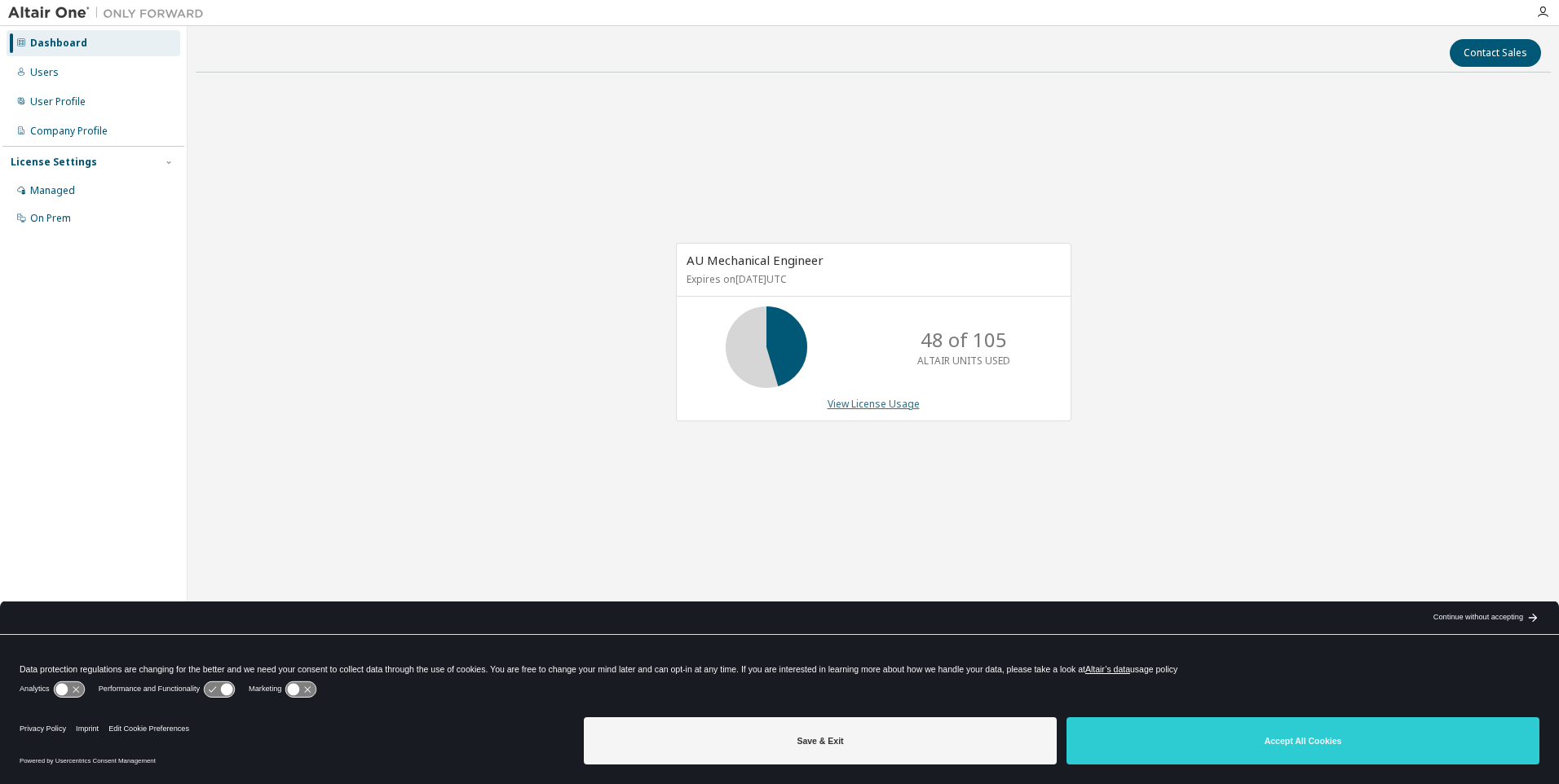
click at [870, 401] on link "View License Usage" at bounding box center [872, 404] width 92 height 14
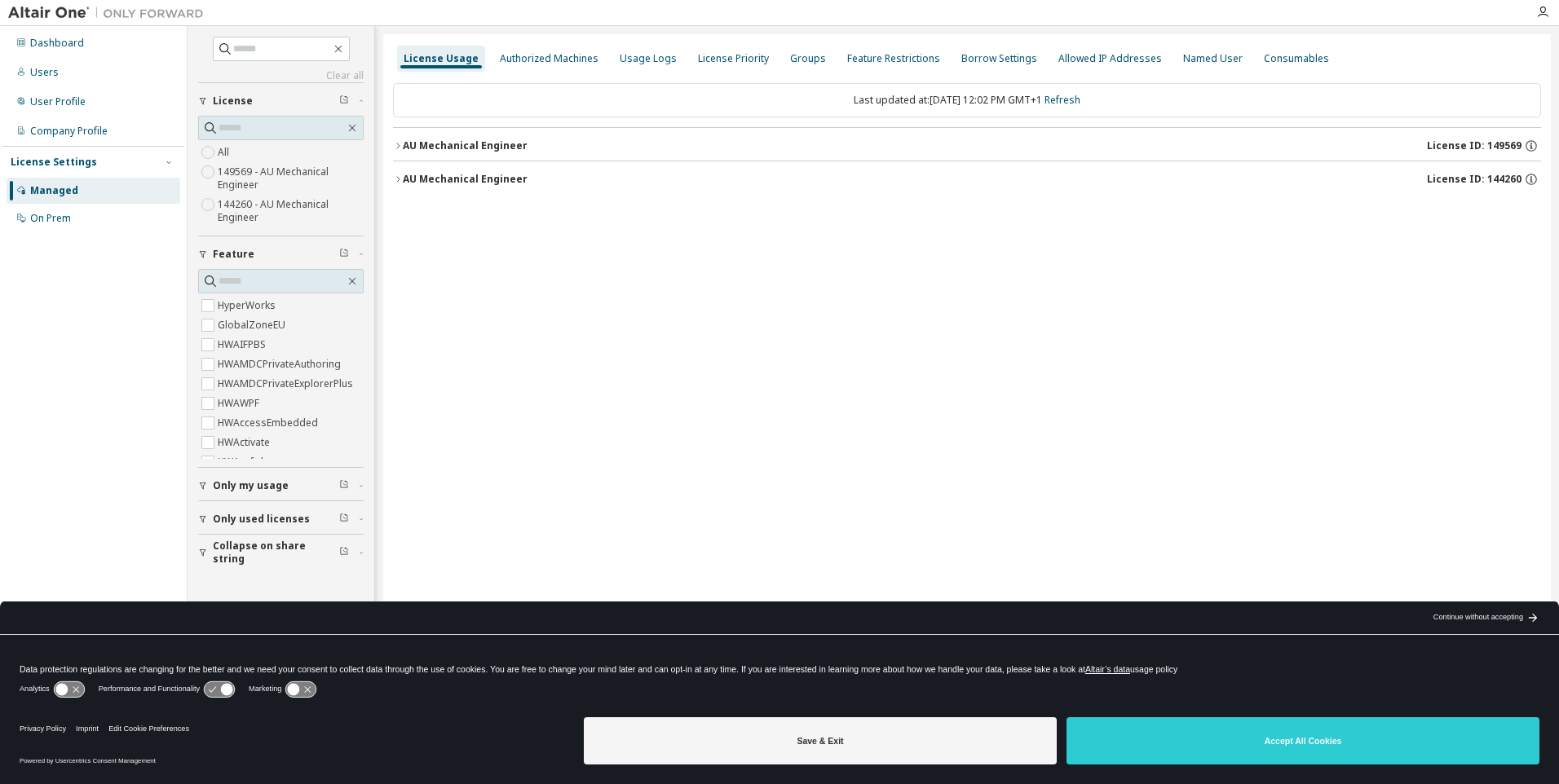
click at [492, 154] on button "AU Mechanical Engineer License ID: 149569" at bounding box center [966, 145] width 1147 height 36
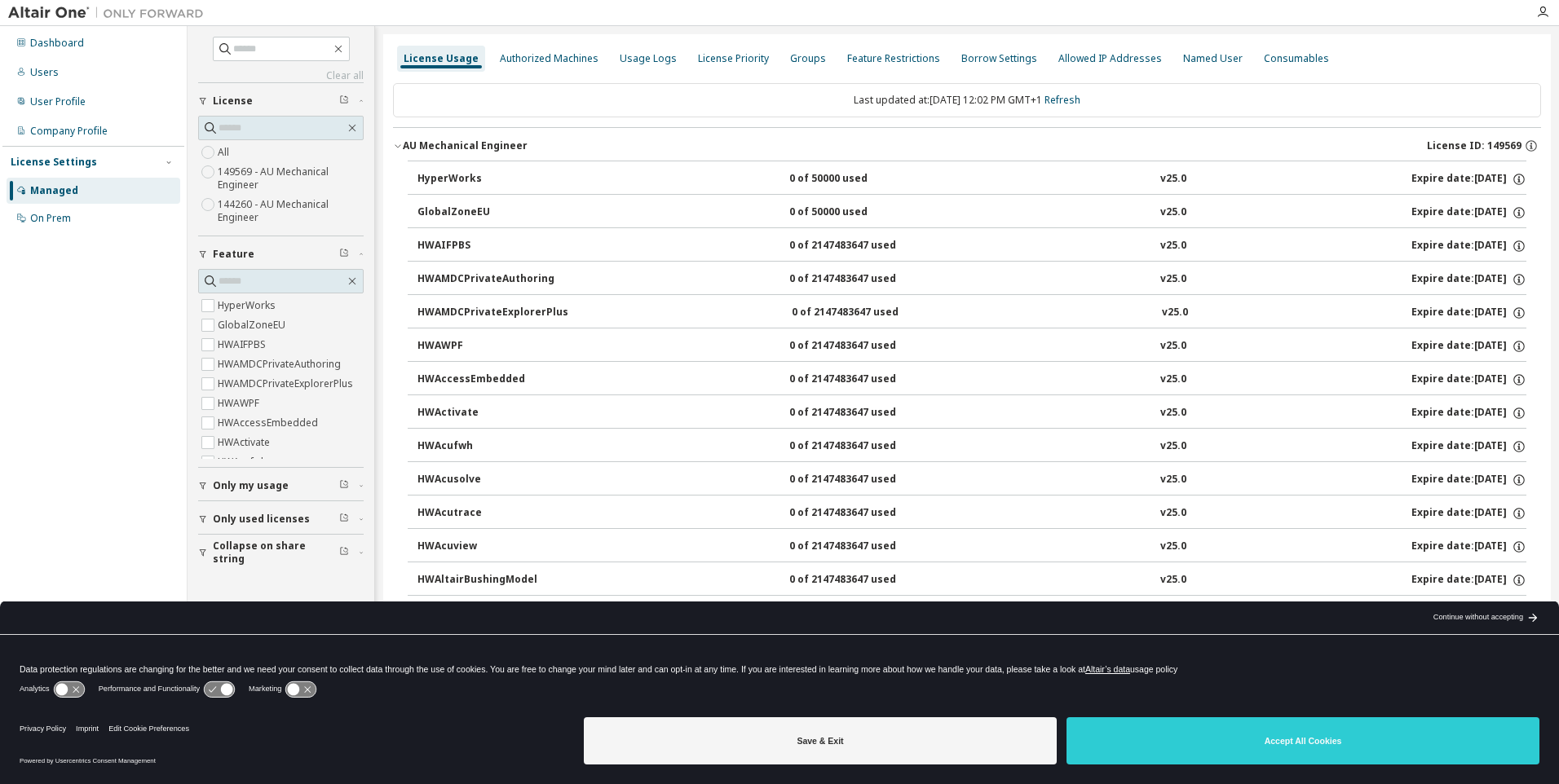
click at [492, 154] on button "AU Mechanical Engineer License ID: 149569" at bounding box center [966, 145] width 1147 height 36
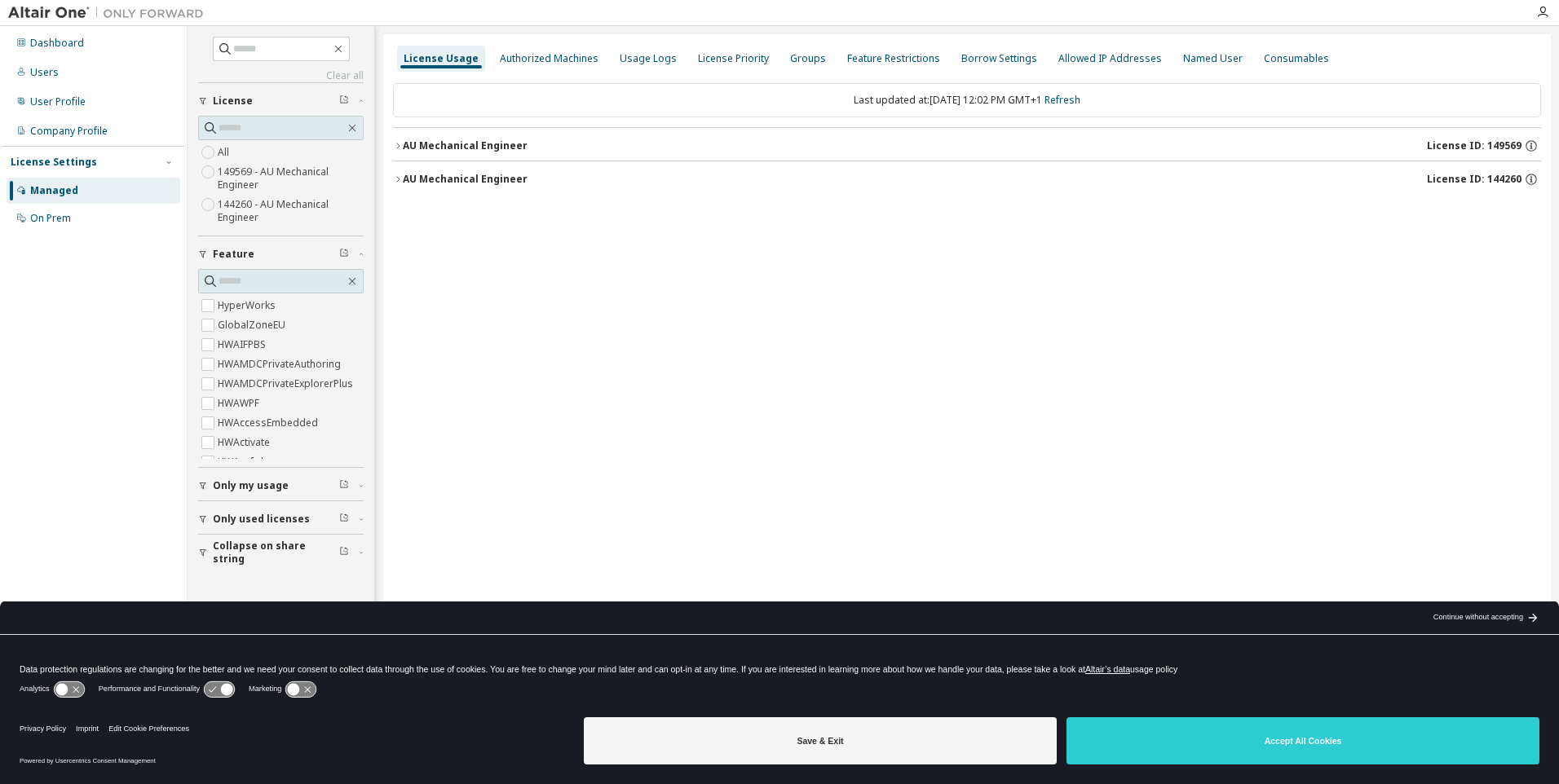
click at [504, 184] on div "AU Mechanical Engineer" at bounding box center [465, 178] width 125 height 13
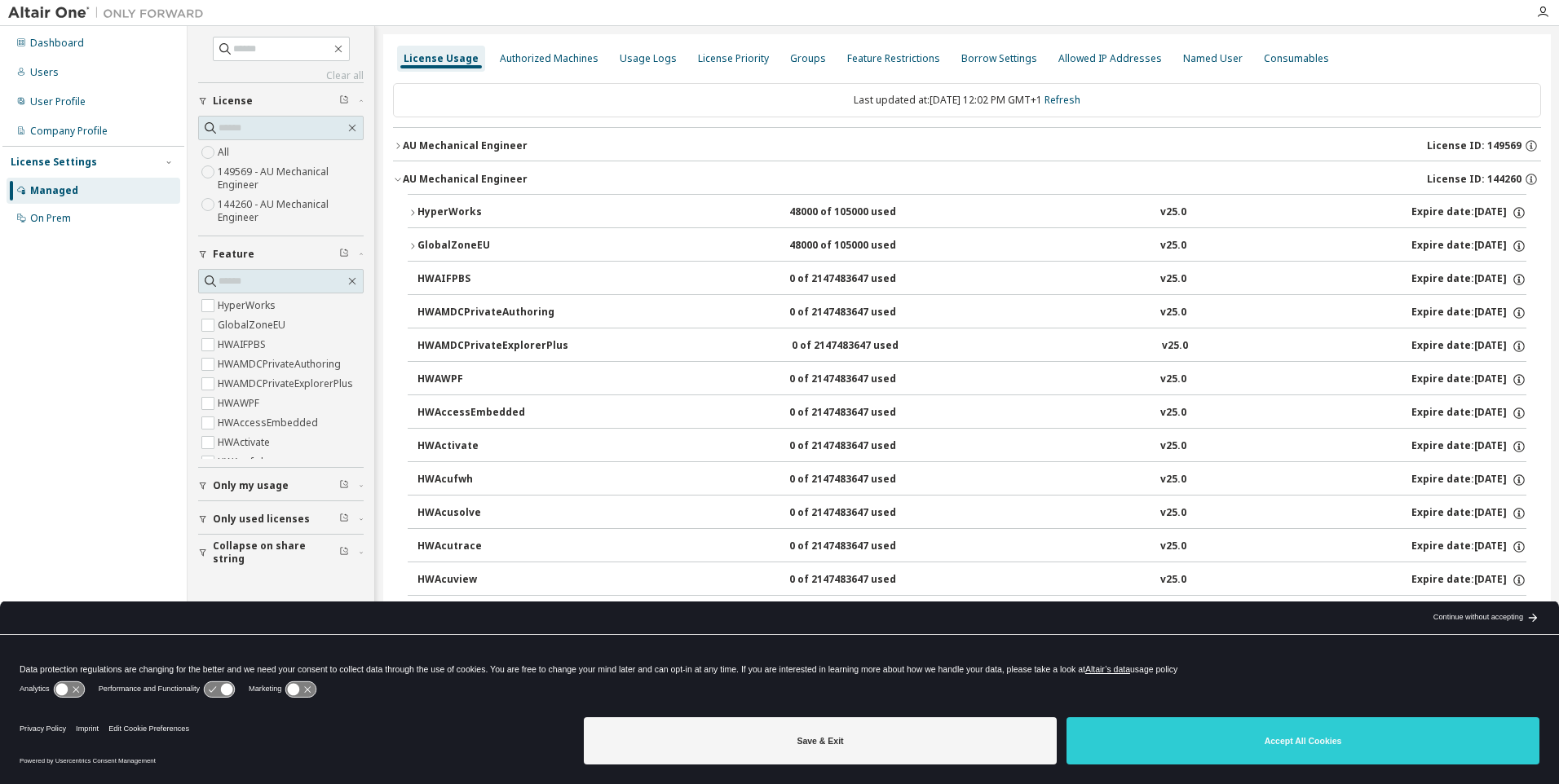
click at [476, 208] on div "HyperWorks" at bounding box center [491, 212] width 147 height 15
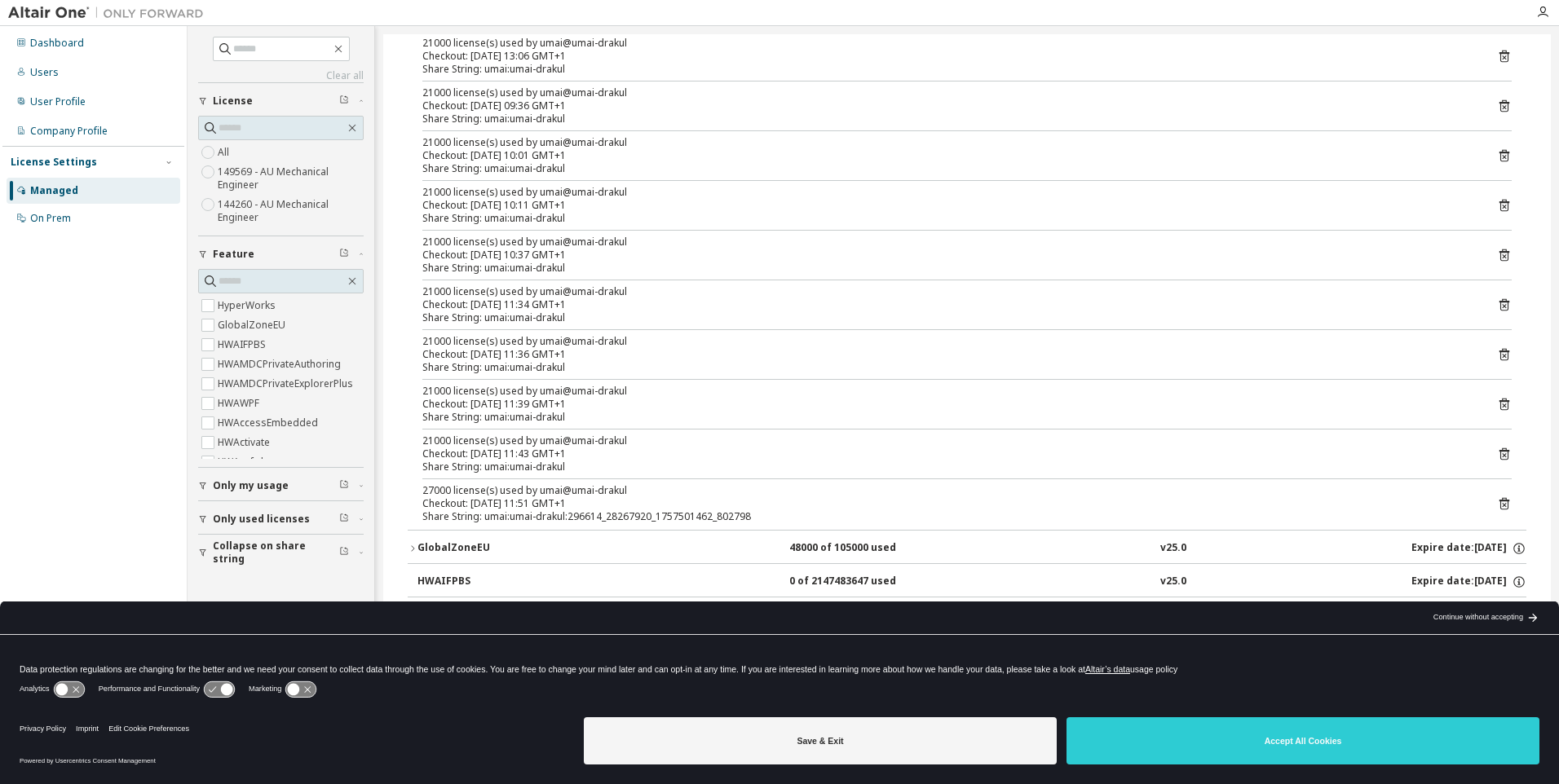
scroll to position [163, 0]
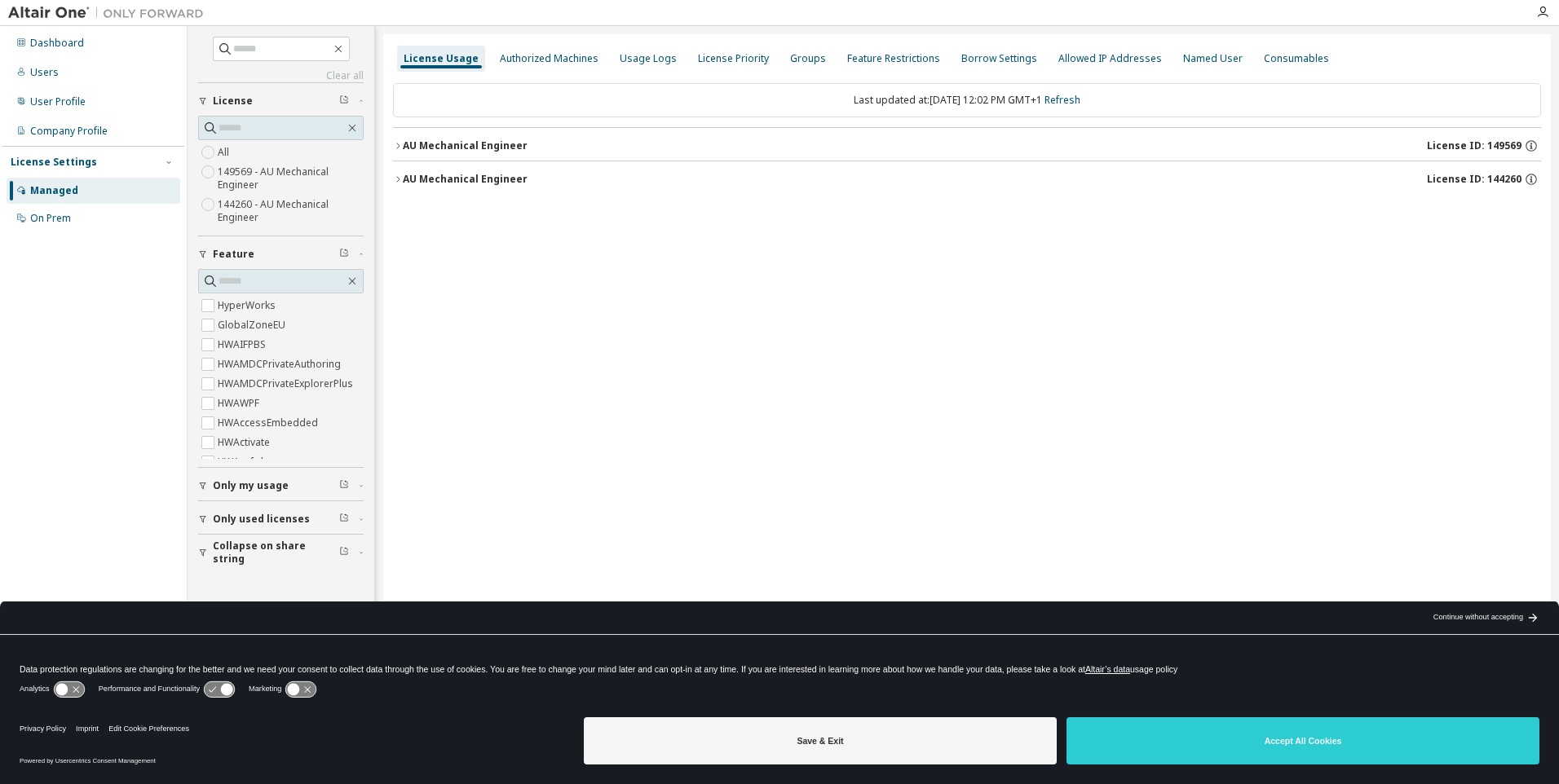
click at [461, 173] on div "AU Mechanical Engineer" at bounding box center [465, 178] width 125 height 13
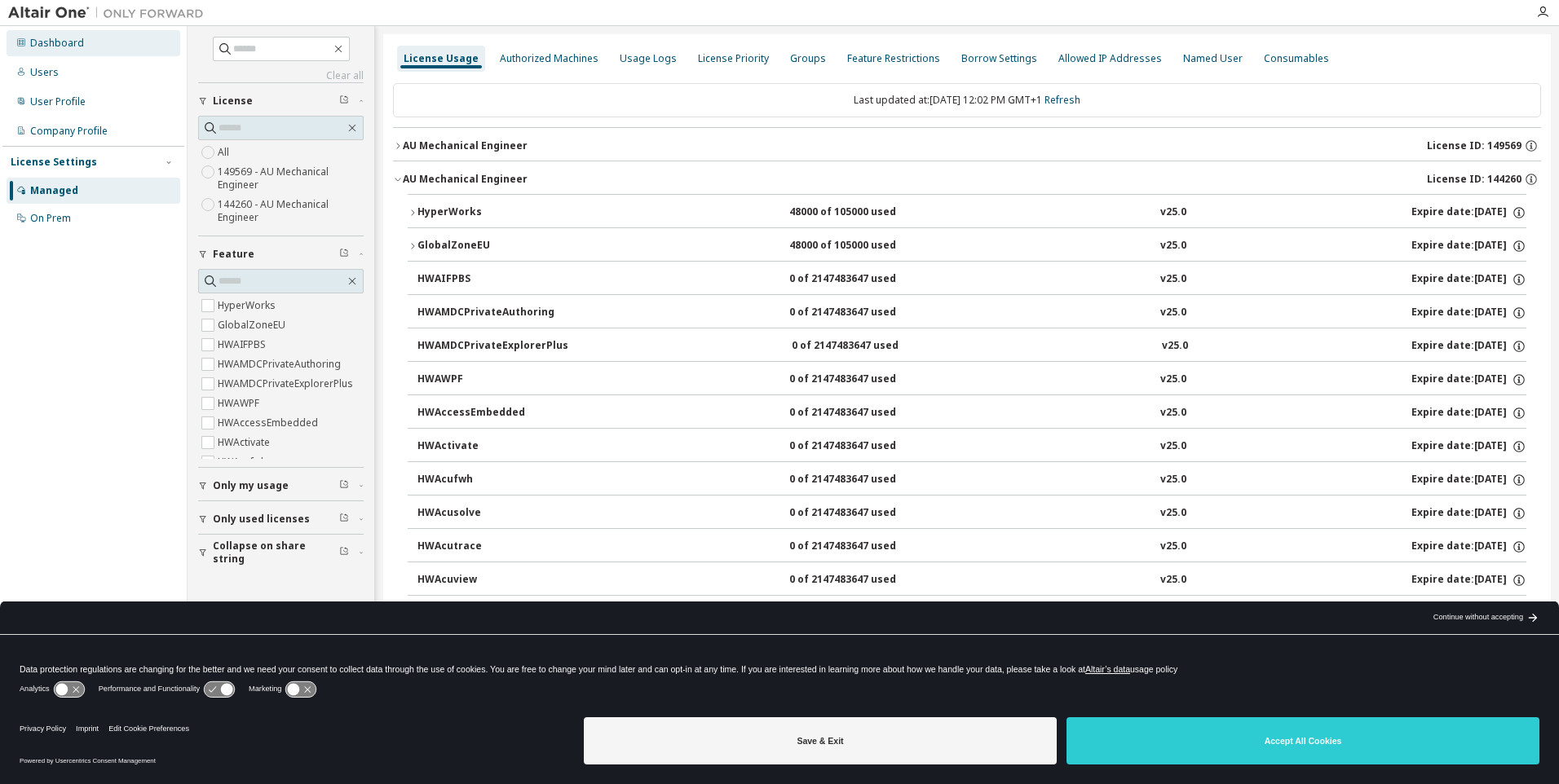
click at [50, 39] on div "Dashboard" at bounding box center [57, 43] width 54 height 13
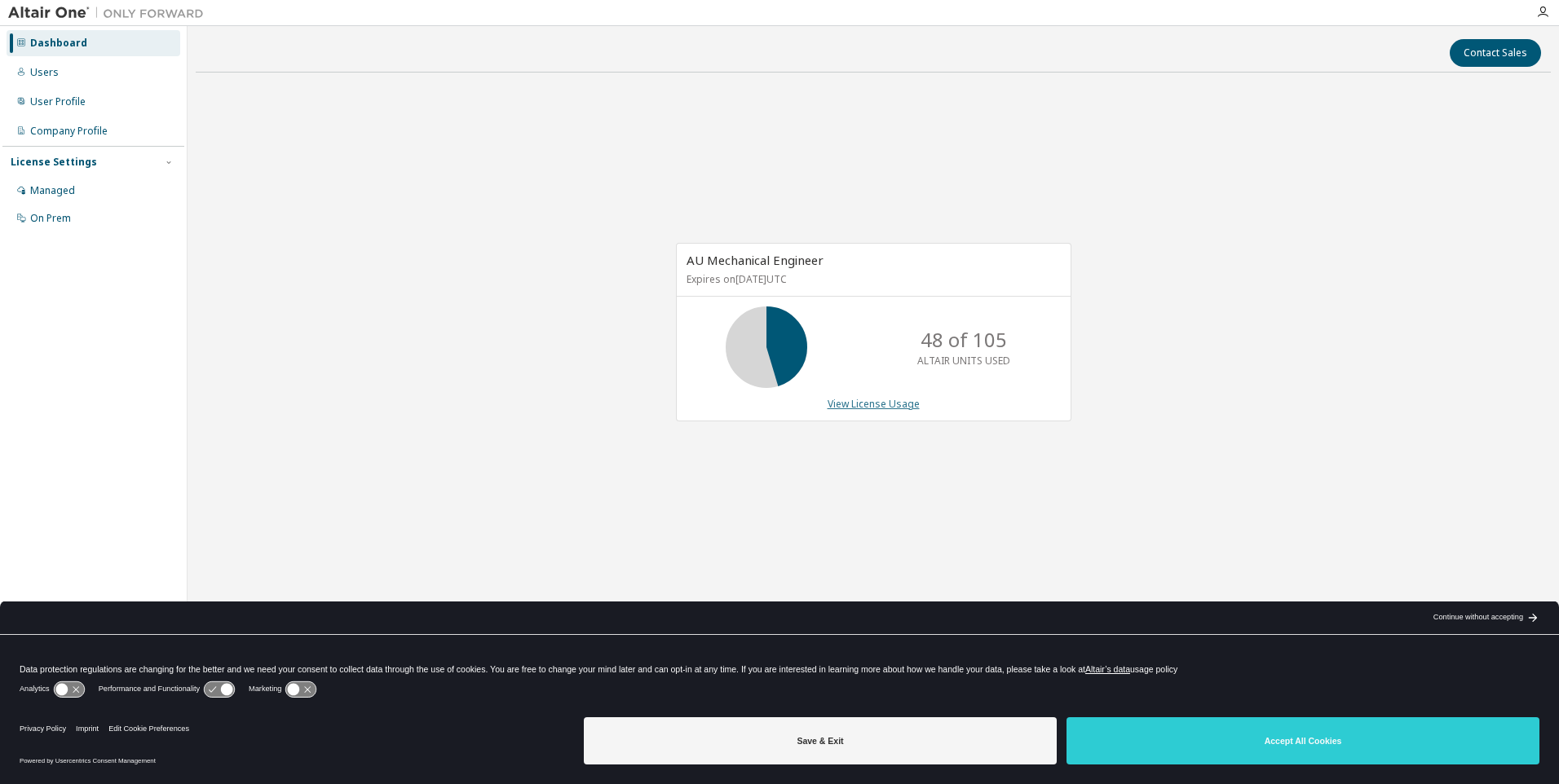
click at [876, 404] on link "View License Usage" at bounding box center [872, 404] width 92 height 14
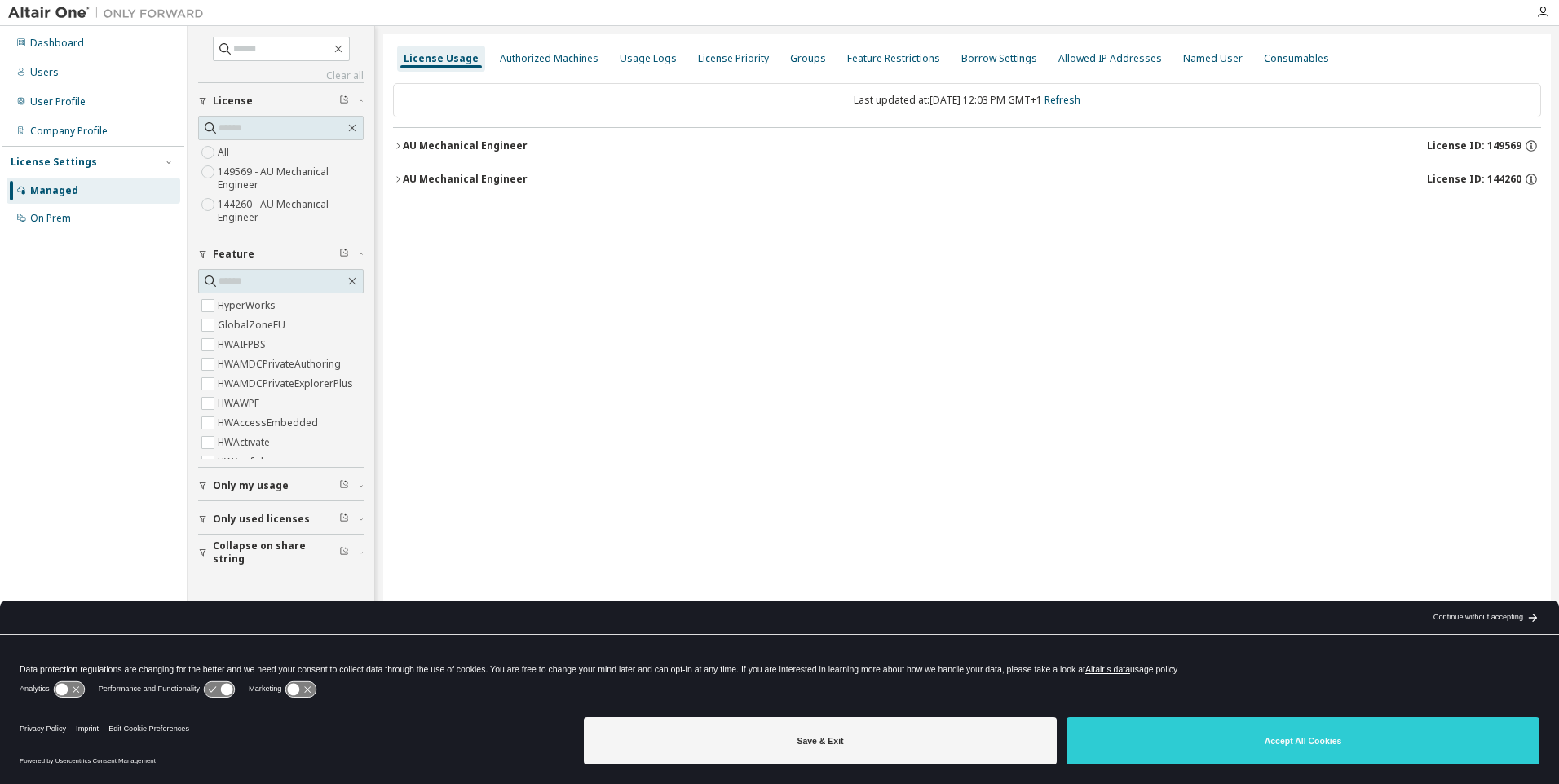
click at [420, 178] on div "AU Mechanical Engineer" at bounding box center [465, 178] width 125 height 13
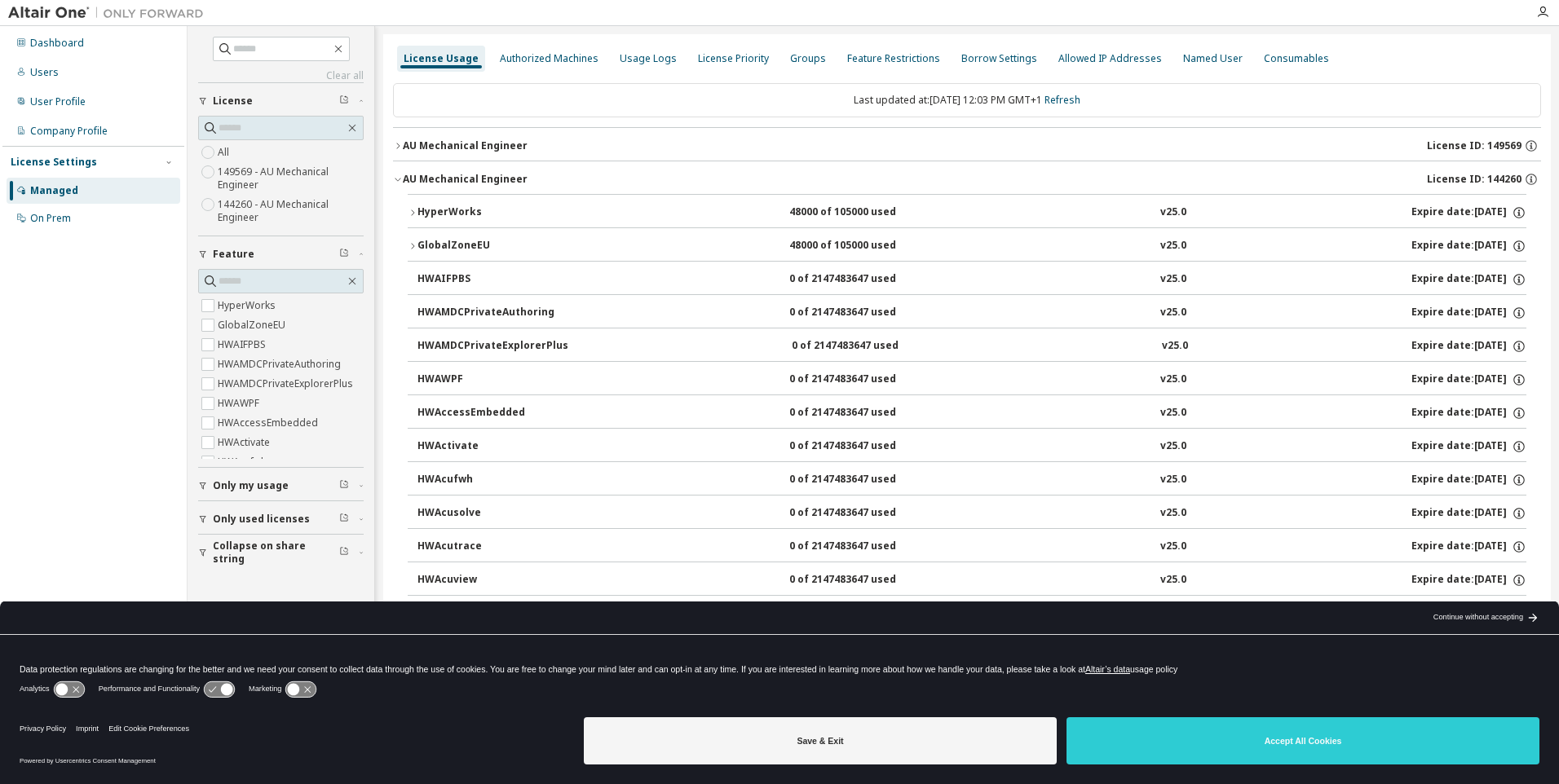
click at [449, 208] on div "HyperWorks" at bounding box center [491, 212] width 147 height 15
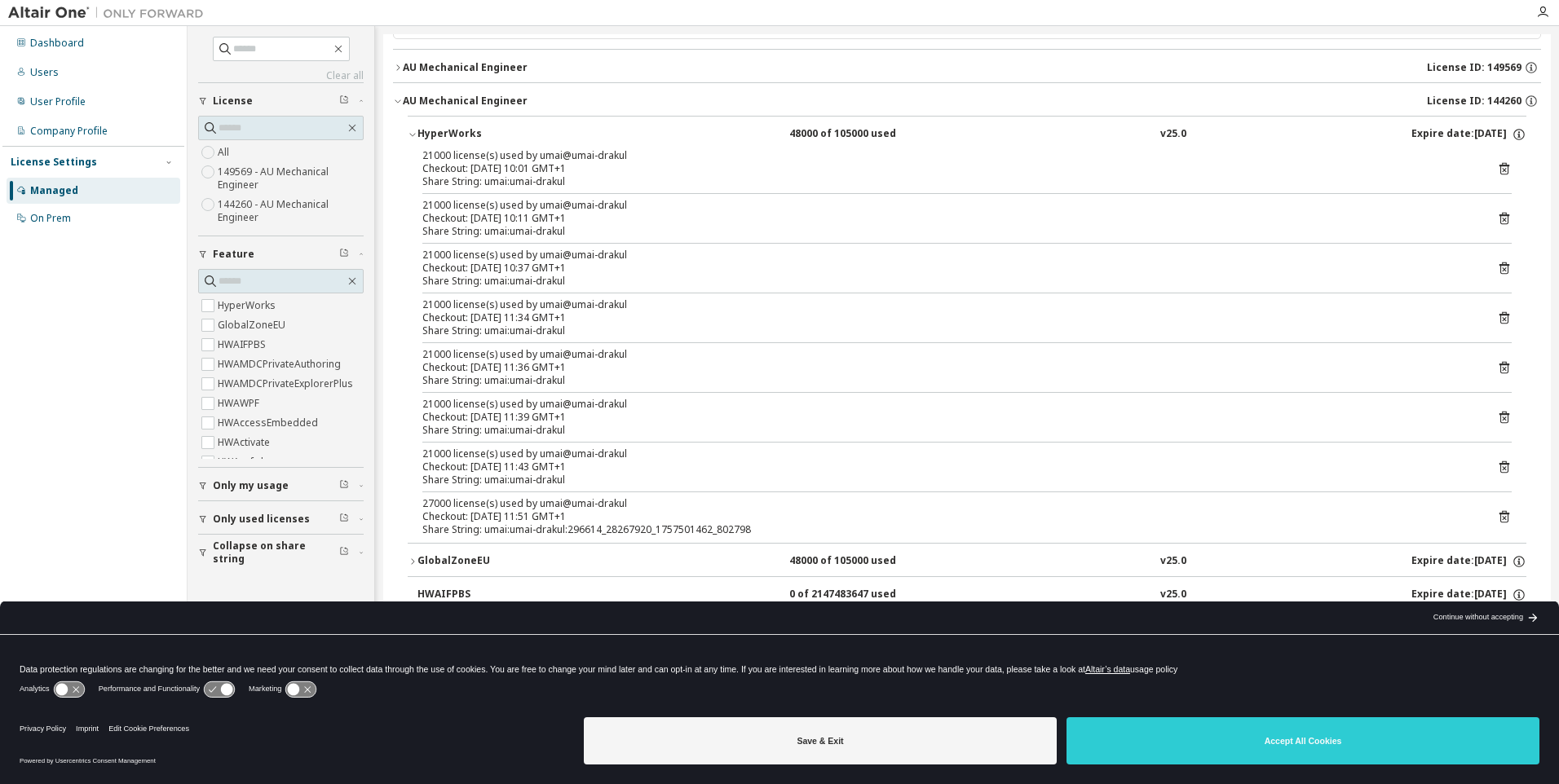
scroll to position [163, 0]
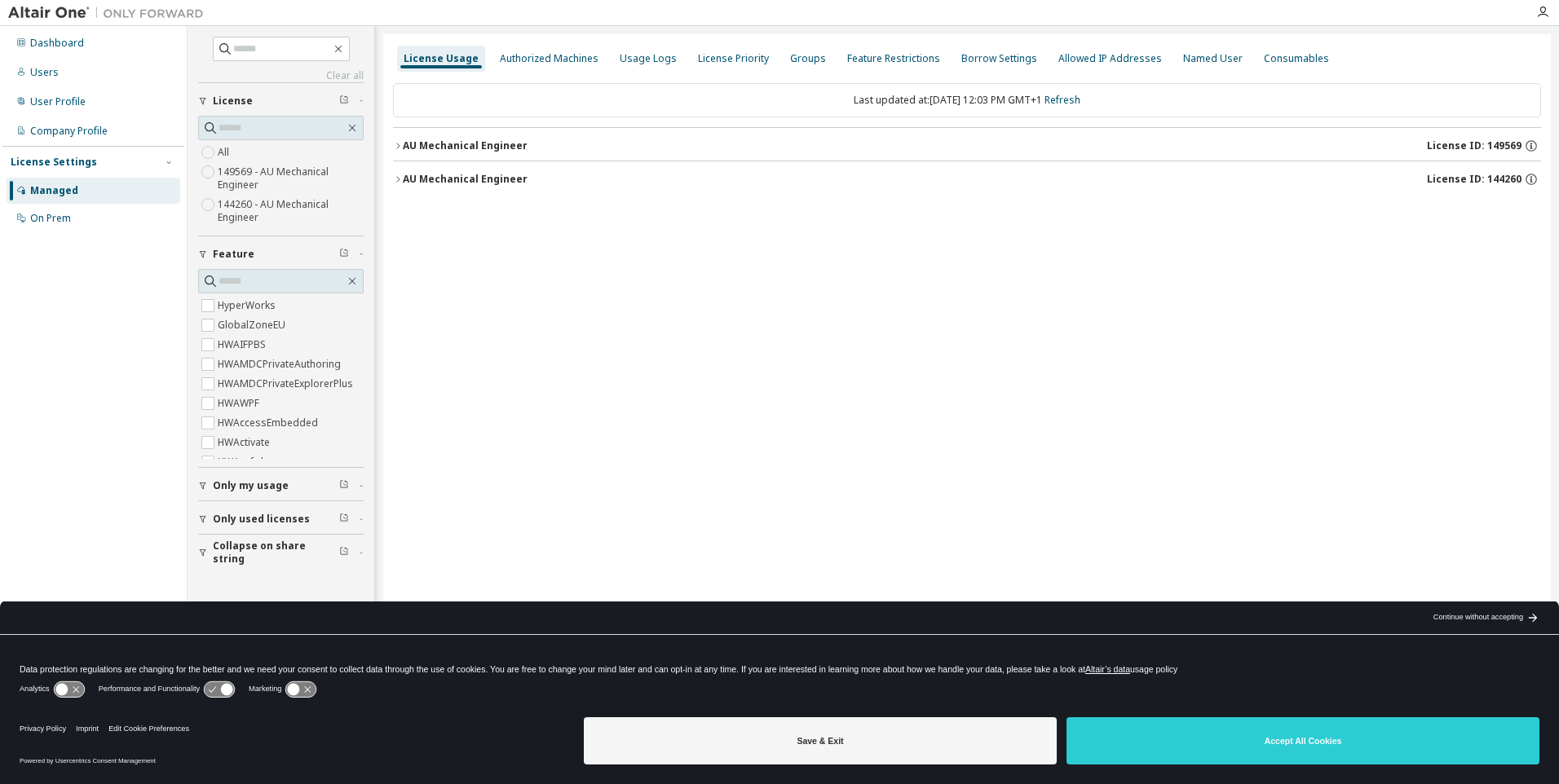
click at [493, 180] on div "AU Mechanical Engineer" at bounding box center [465, 178] width 125 height 13
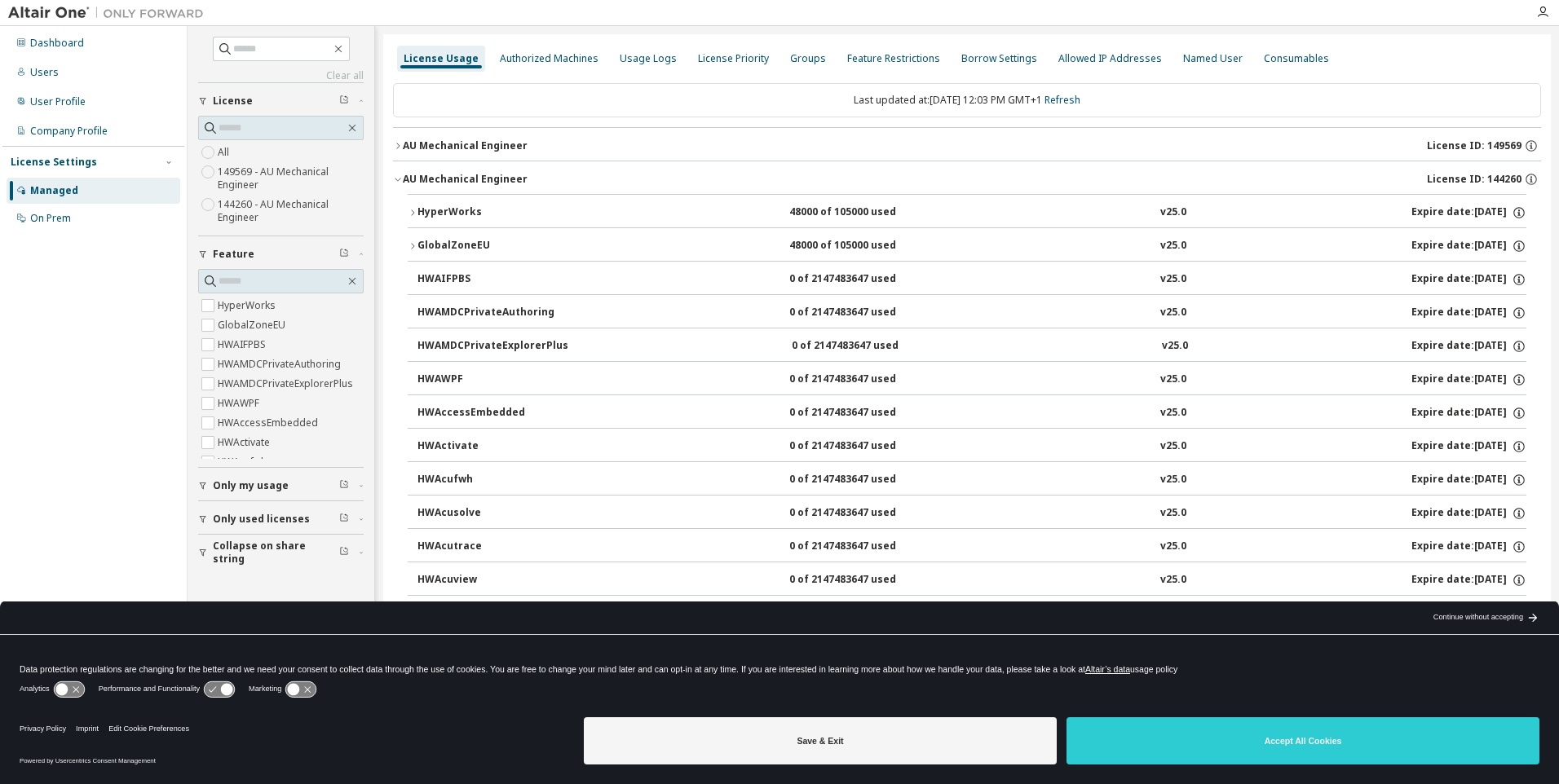
click at [451, 212] on div "HyperWorks" at bounding box center [491, 212] width 147 height 15
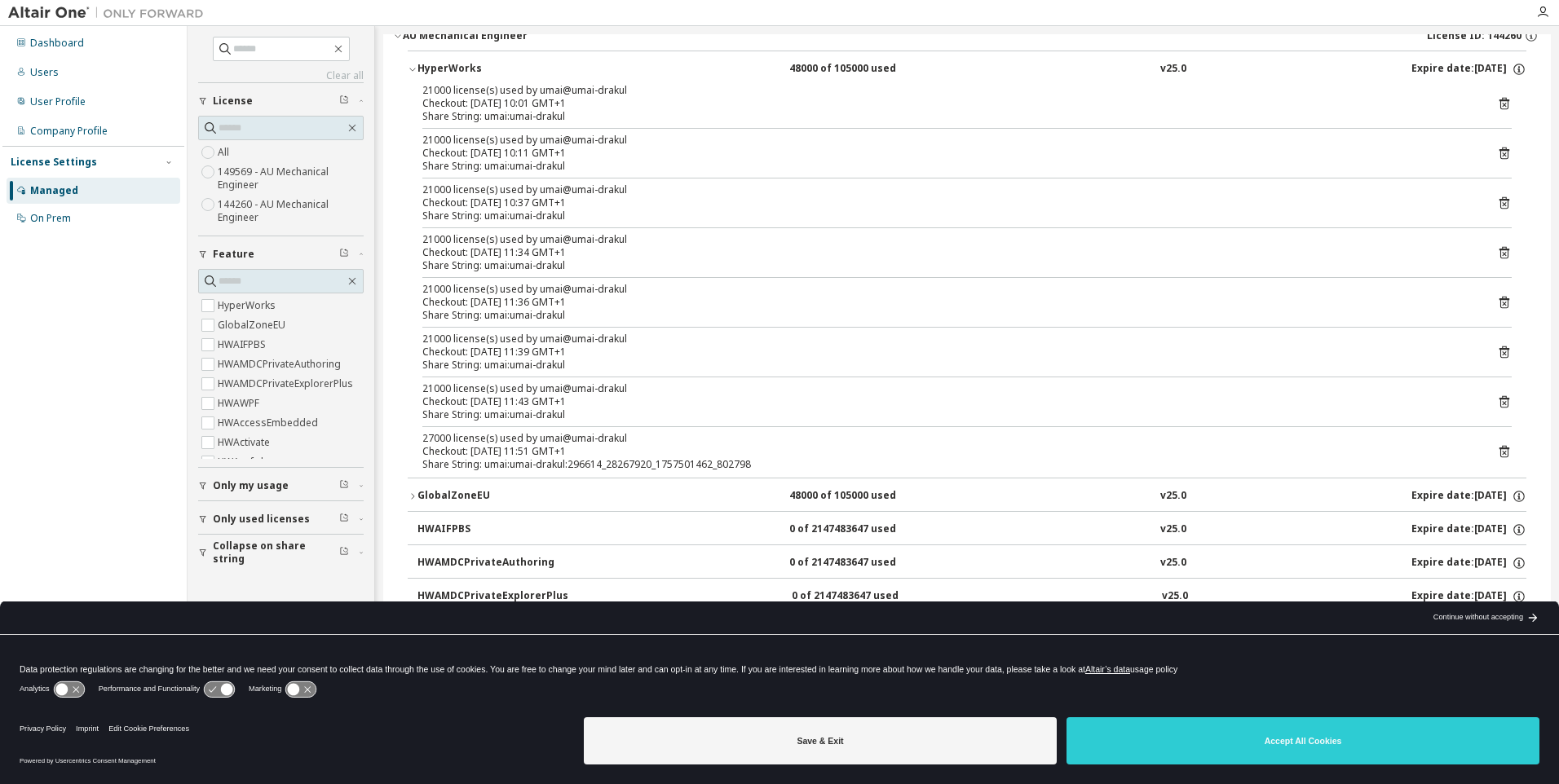
scroll to position [163, 0]
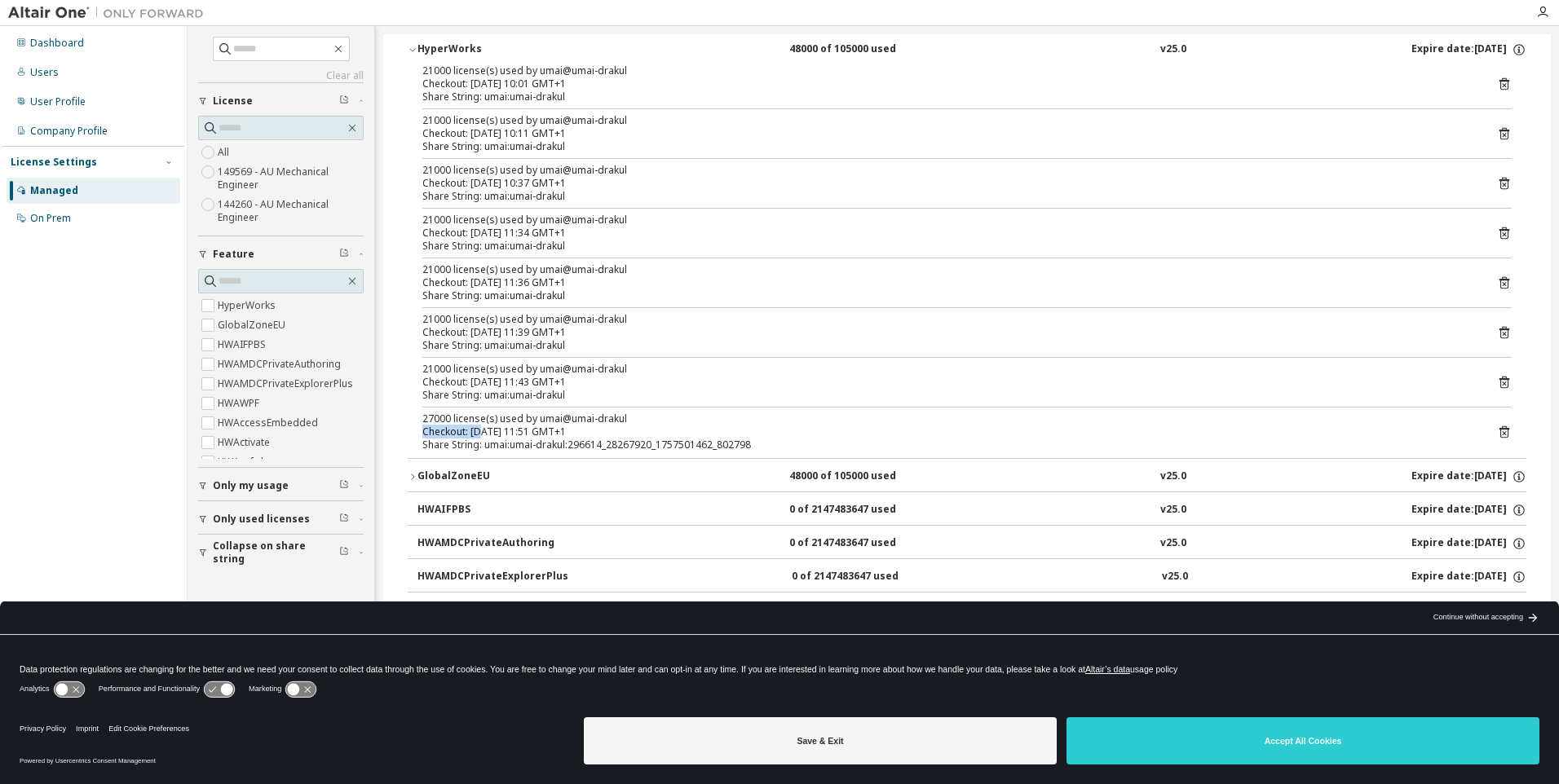
drag, startPoint x: 421, startPoint y: 425, endPoint x: 483, endPoint y: 425, distance: 62.0
click at [483, 425] on div "21000 license(s) used by umai@umai-drakul Checkout: [DATE] 10:01 GMT+1 Share St…" at bounding box center [966, 261] width 1118 height 394
drag, startPoint x: 483, startPoint y: 425, endPoint x: 460, endPoint y: 429, distance: 23.3
click at [460, 429] on div "Checkout: [DATE] 11:51 GMT+1" at bounding box center [947, 431] width 1050 height 13
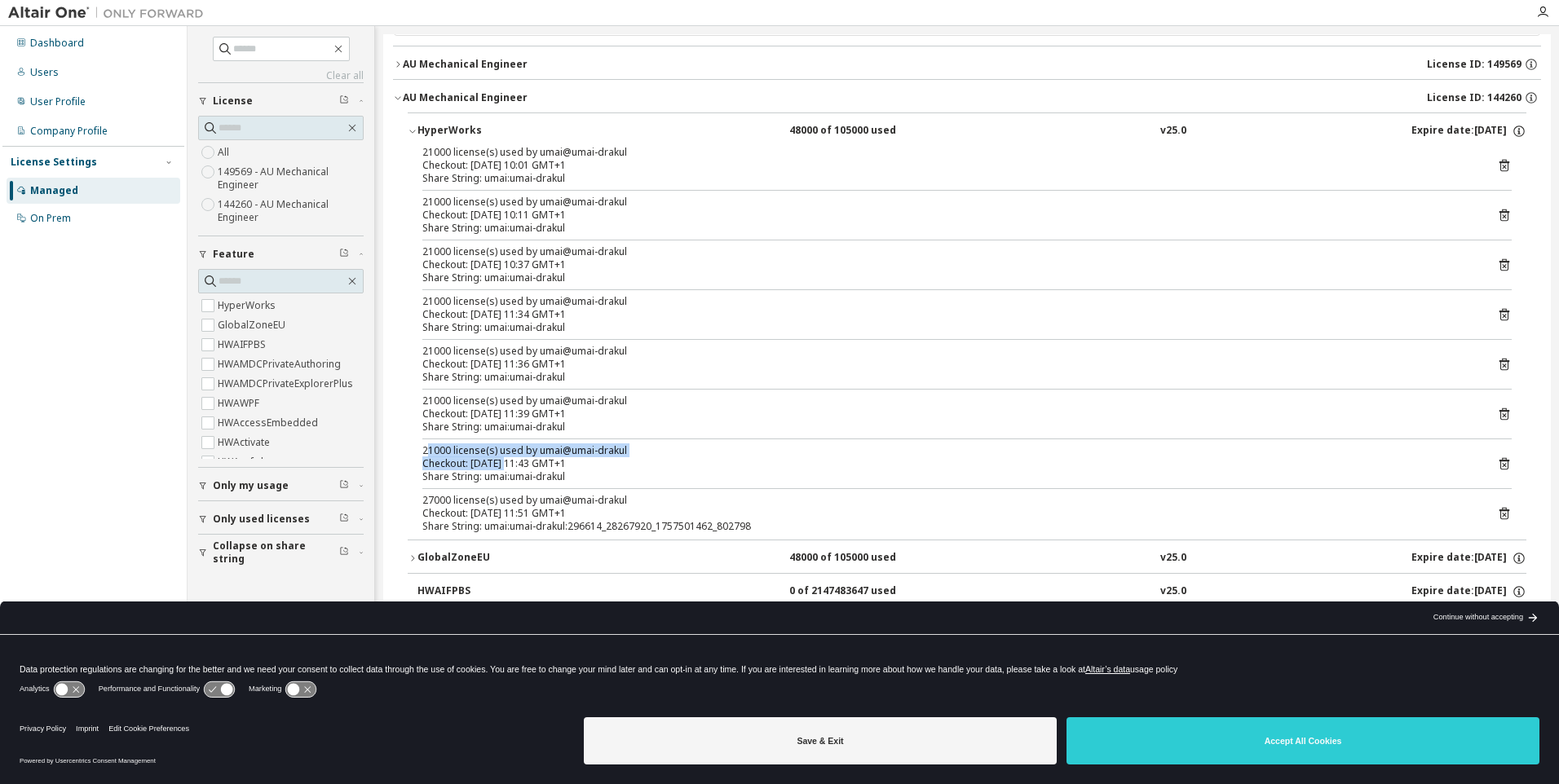
drag, startPoint x: 426, startPoint y: 449, endPoint x: 506, endPoint y: 460, distance: 80.8
click at [506, 460] on div "21000 license(s) used by umai@umai-drakul Checkout: [DATE] 11:43 GMT+1" at bounding box center [947, 457] width 1050 height 26
drag, startPoint x: 506, startPoint y: 460, endPoint x: 497, endPoint y: 196, distance: 264.2
click at [497, 196] on div "21000 license(s) used by umai@umai-drakul" at bounding box center [947, 201] width 1050 height 13
drag, startPoint x: 421, startPoint y: 506, endPoint x: 468, endPoint y: 503, distance: 47.1
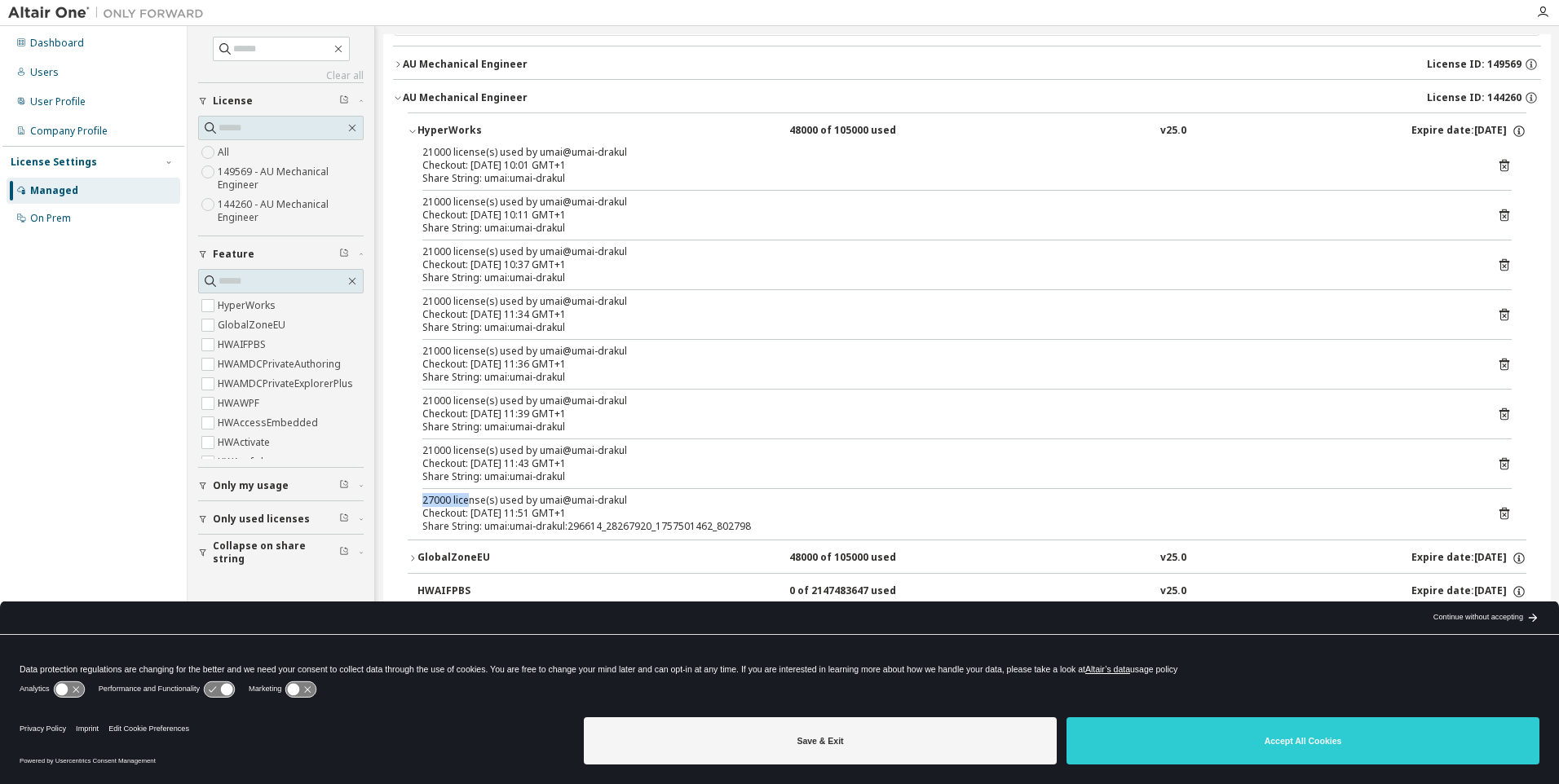
click at [468, 503] on div "21000 license(s) used by umai@umai-drakul Checkout: [DATE] 10:01 GMT+1 Share St…" at bounding box center [966, 343] width 1118 height 394
drag, startPoint x: 467, startPoint y: 503, endPoint x: 436, endPoint y: 500, distance: 31.1
click at [436, 500] on div "27000 license(s) used by umai@umai-drakul" at bounding box center [947, 499] width 1050 height 13
click at [631, 130] on div "HyperWorks 48000 of 105000 used v25.0 Expire date: [DATE]" at bounding box center [971, 131] width 1109 height 15
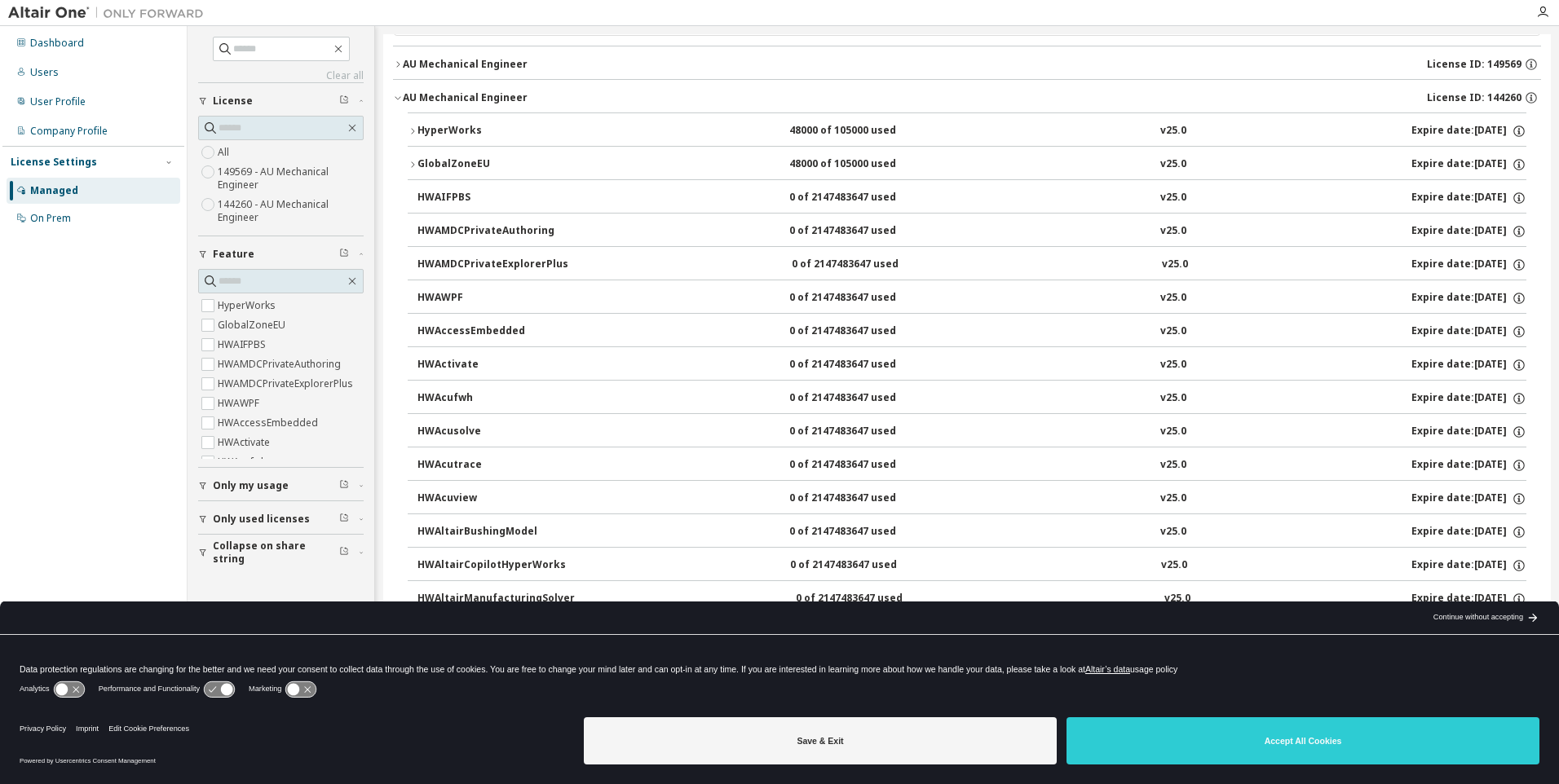
click at [631, 130] on div "HyperWorks 48000 of 105000 used v25.0 Expire date: [DATE]" at bounding box center [971, 131] width 1109 height 15
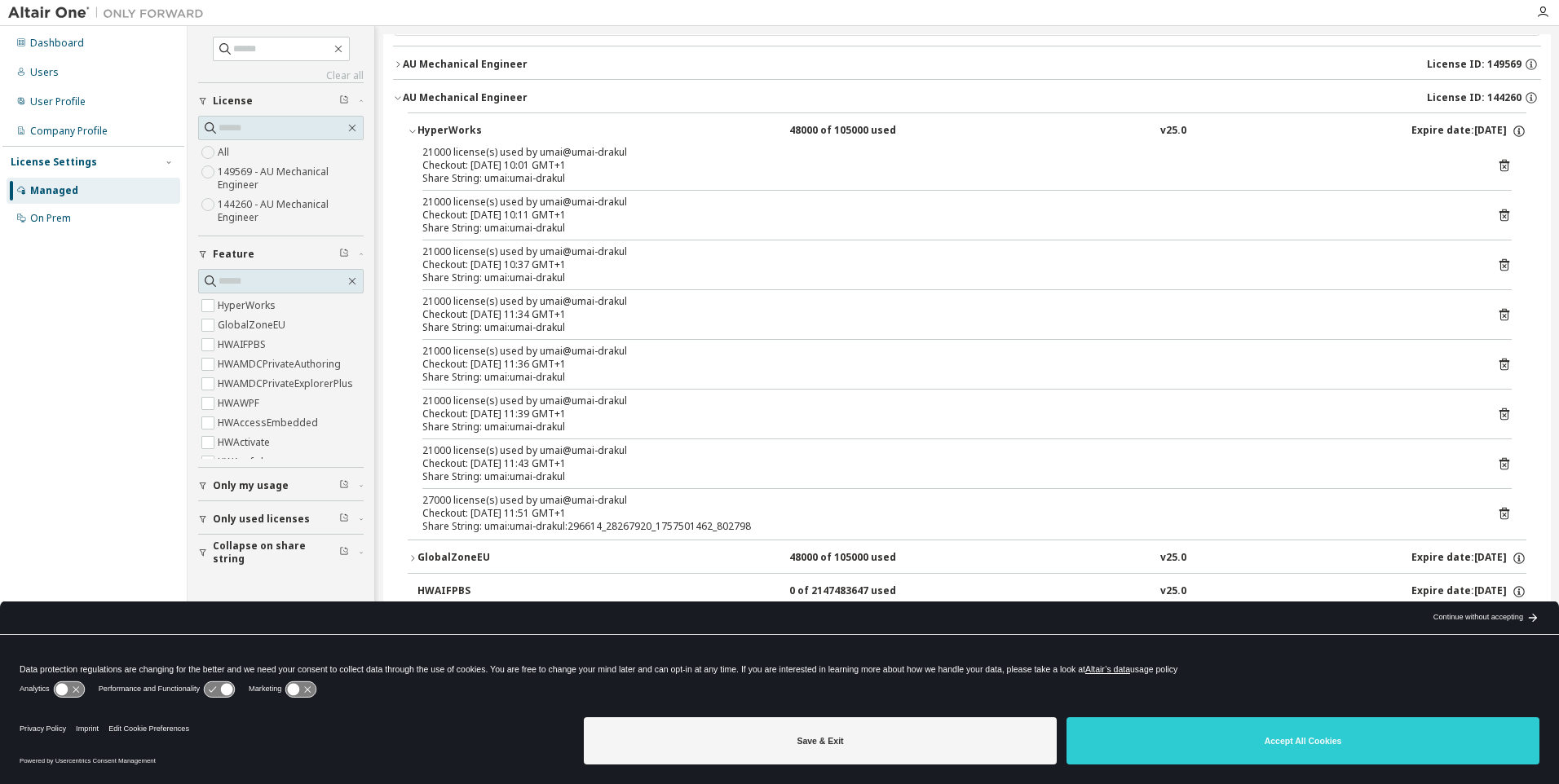
click at [593, 172] on div "Share String: umai:umai-drakul" at bounding box center [947, 178] width 1050 height 13
click at [714, 158] on div "21000 license(s) used by umai@umai-drakul" at bounding box center [947, 152] width 1050 height 13
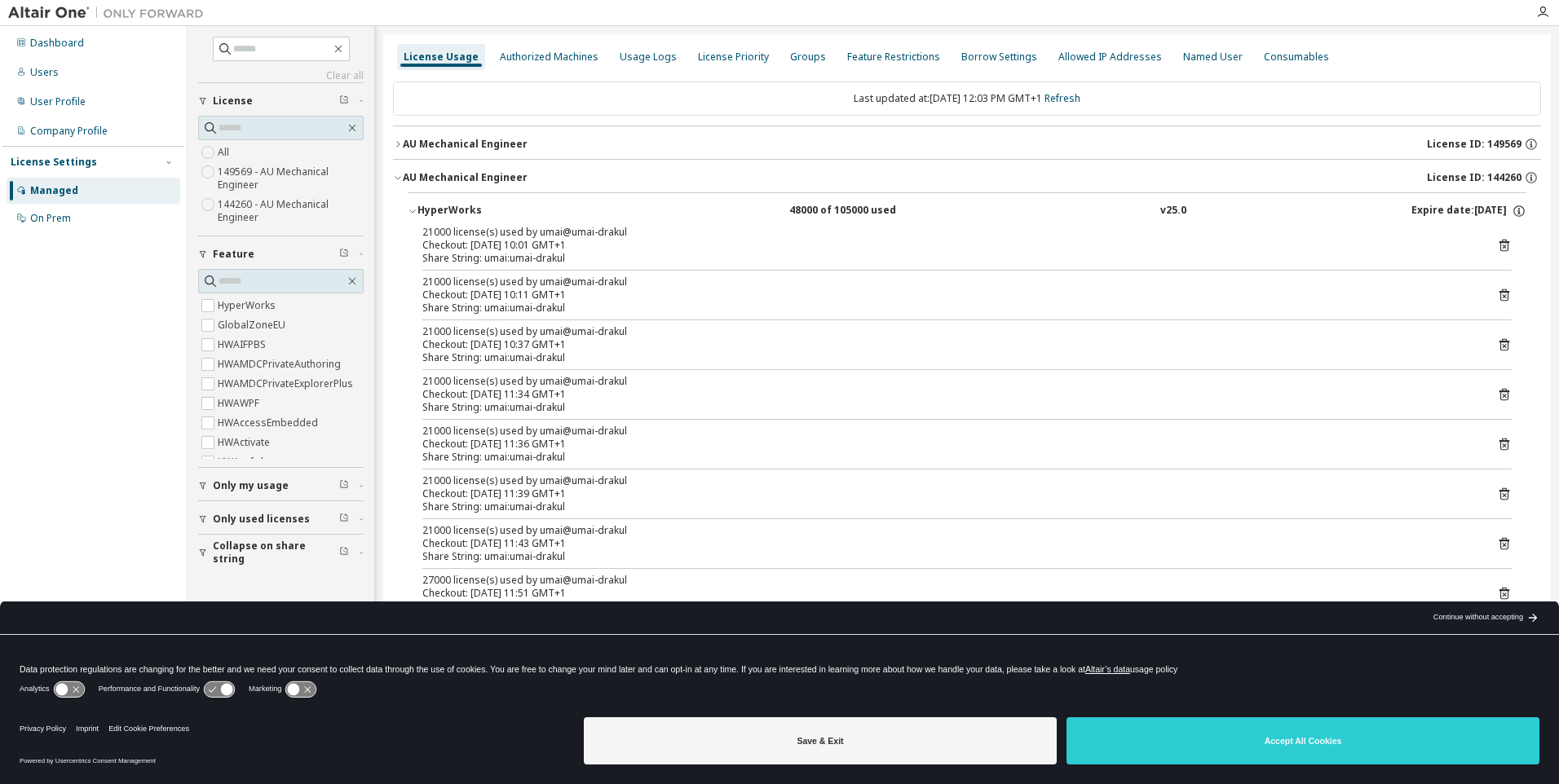
scroll to position [0, 0]
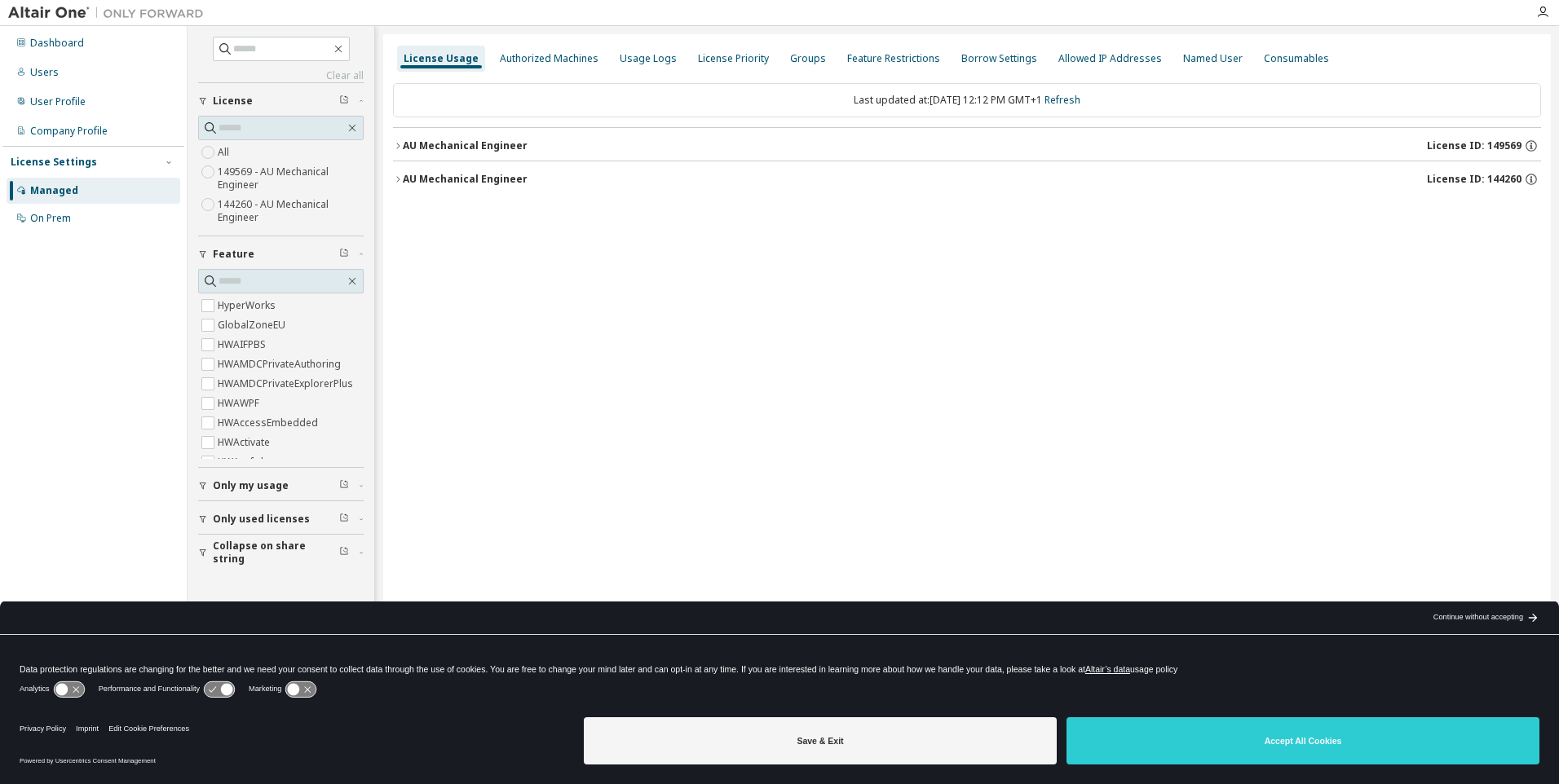
click at [446, 189] on button "AU Mechanical Engineer License ID: 144260" at bounding box center [966, 179] width 1147 height 36
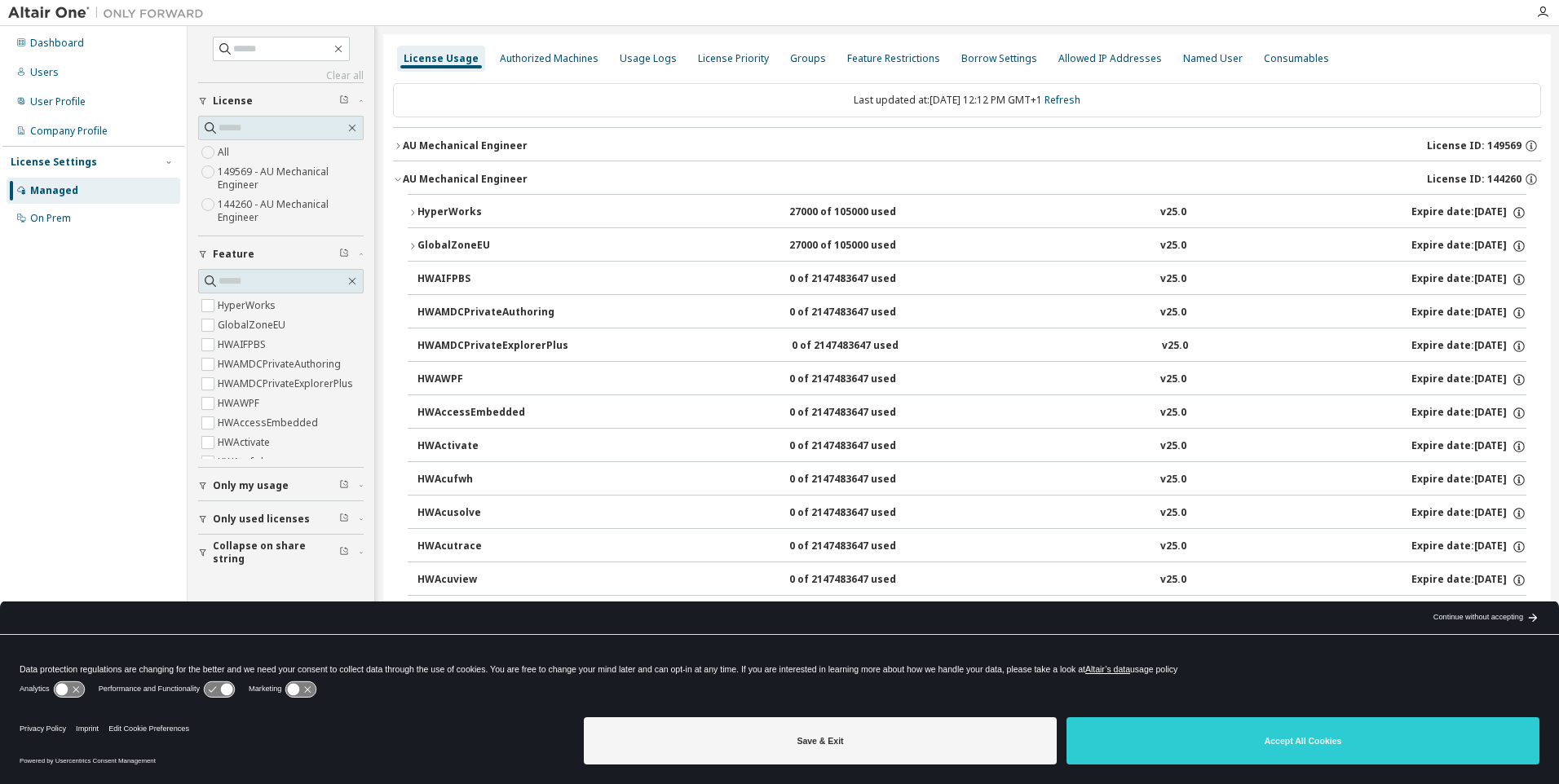
click at [425, 136] on button "AU Mechanical Engineer License ID: 149569" at bounding box center [966, 145] width 1147 height 36
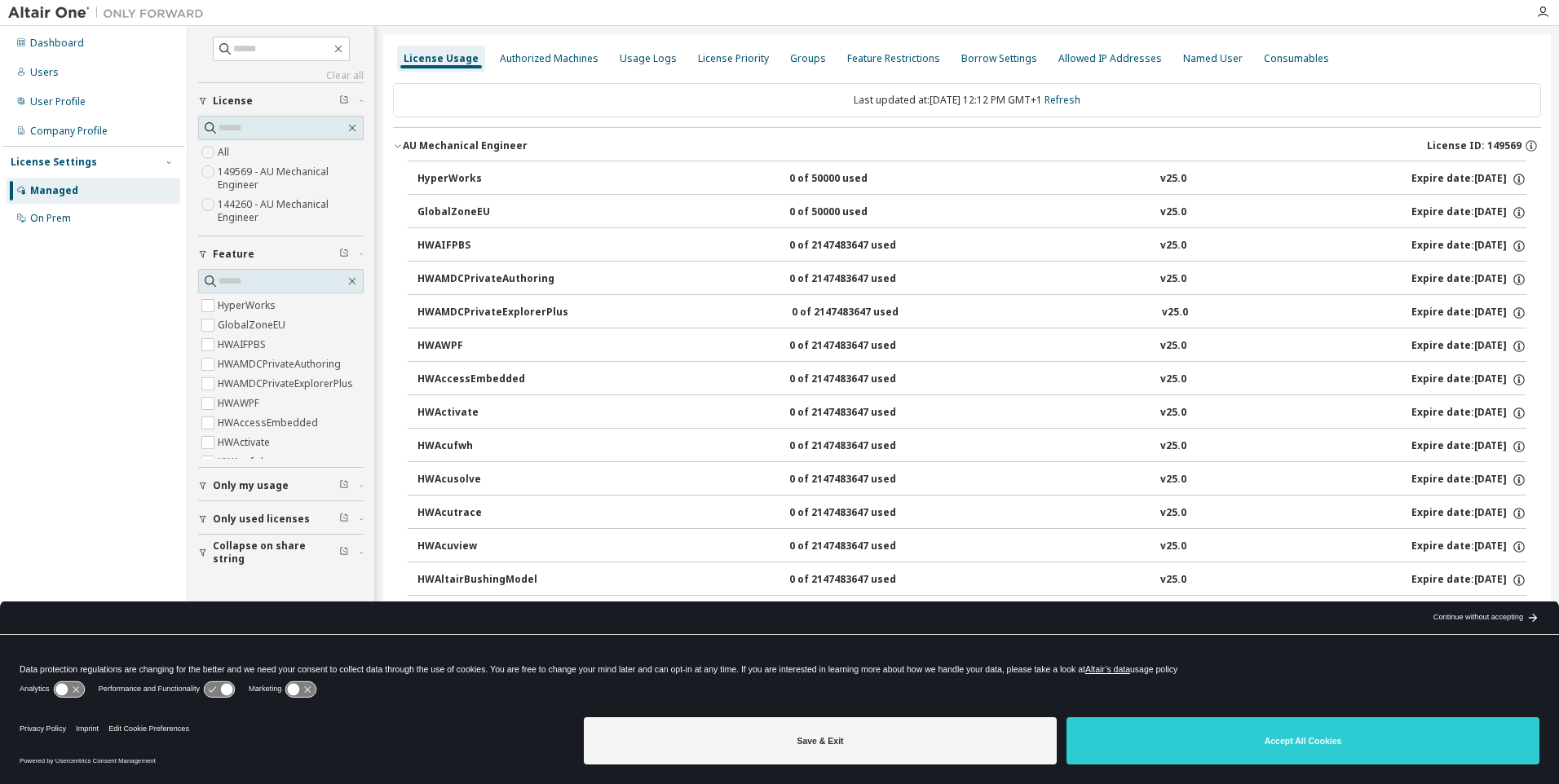
click at [425, 136] on button "AU Mechanical Engineer License ID: 149569" at bounding box center [966, 145] width 1147 height 36
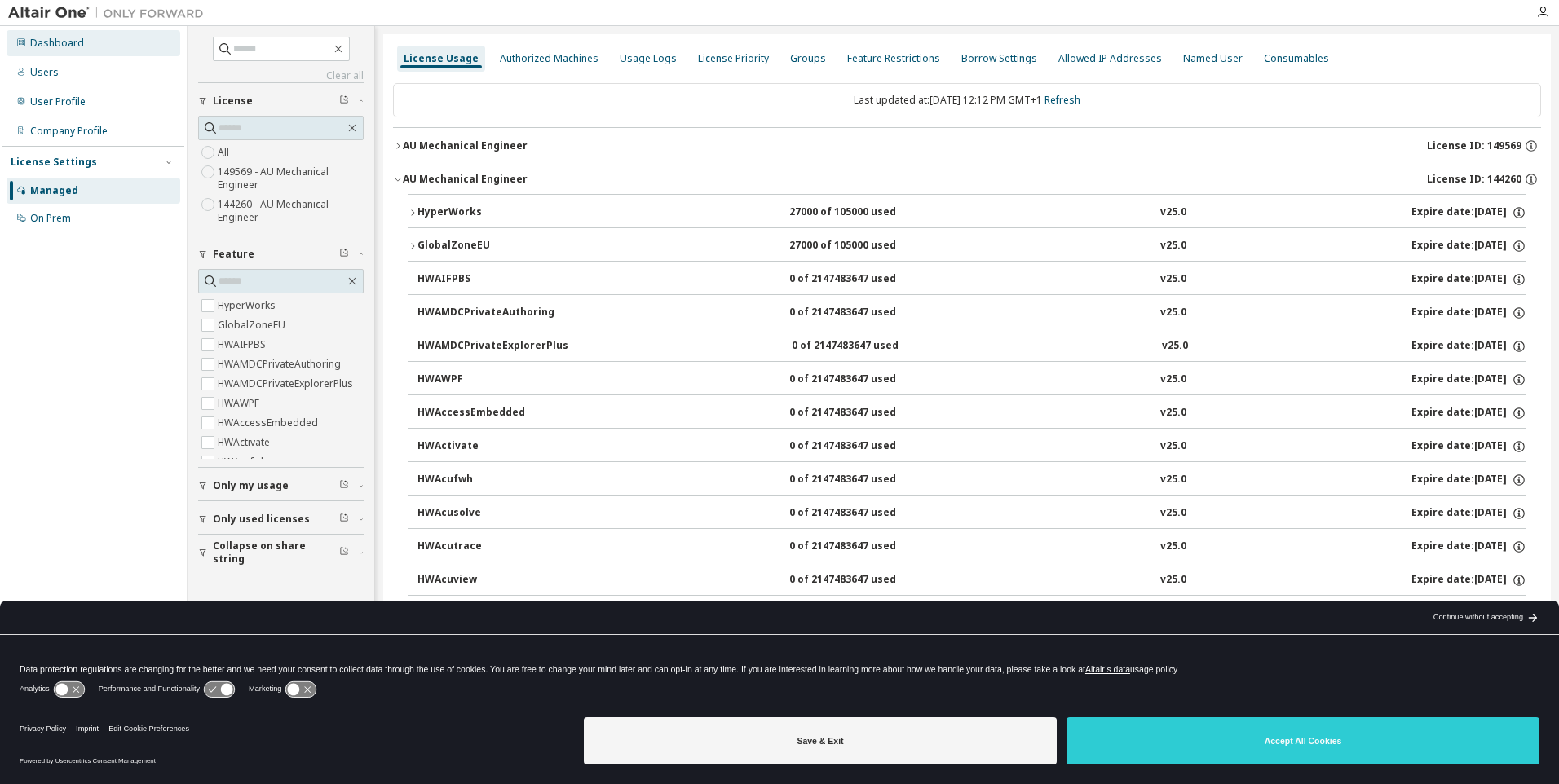
click at [85, 47] on div "Dashboard" at bounding box center [93, 43] width 173 height 26
